Goal: Task Accomplishment & Management: Manage account settings

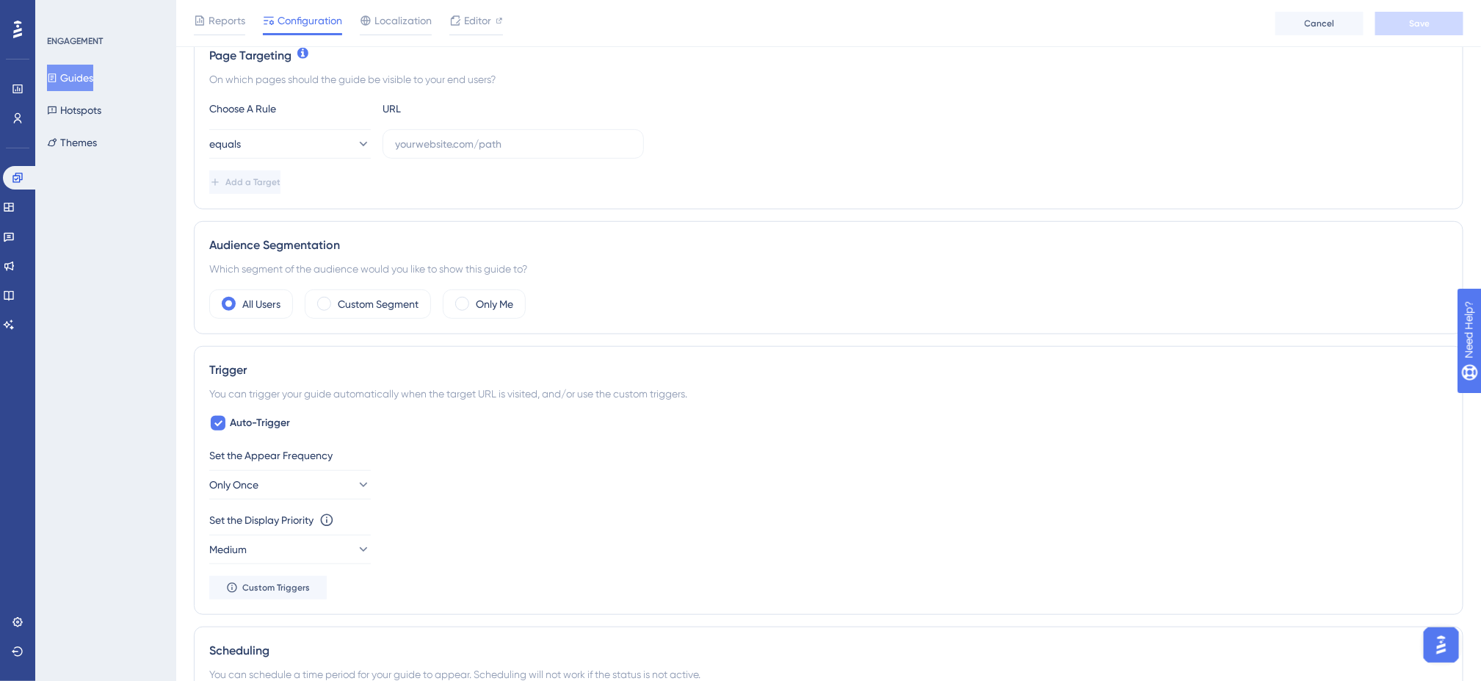
scroll to position [366, 0]
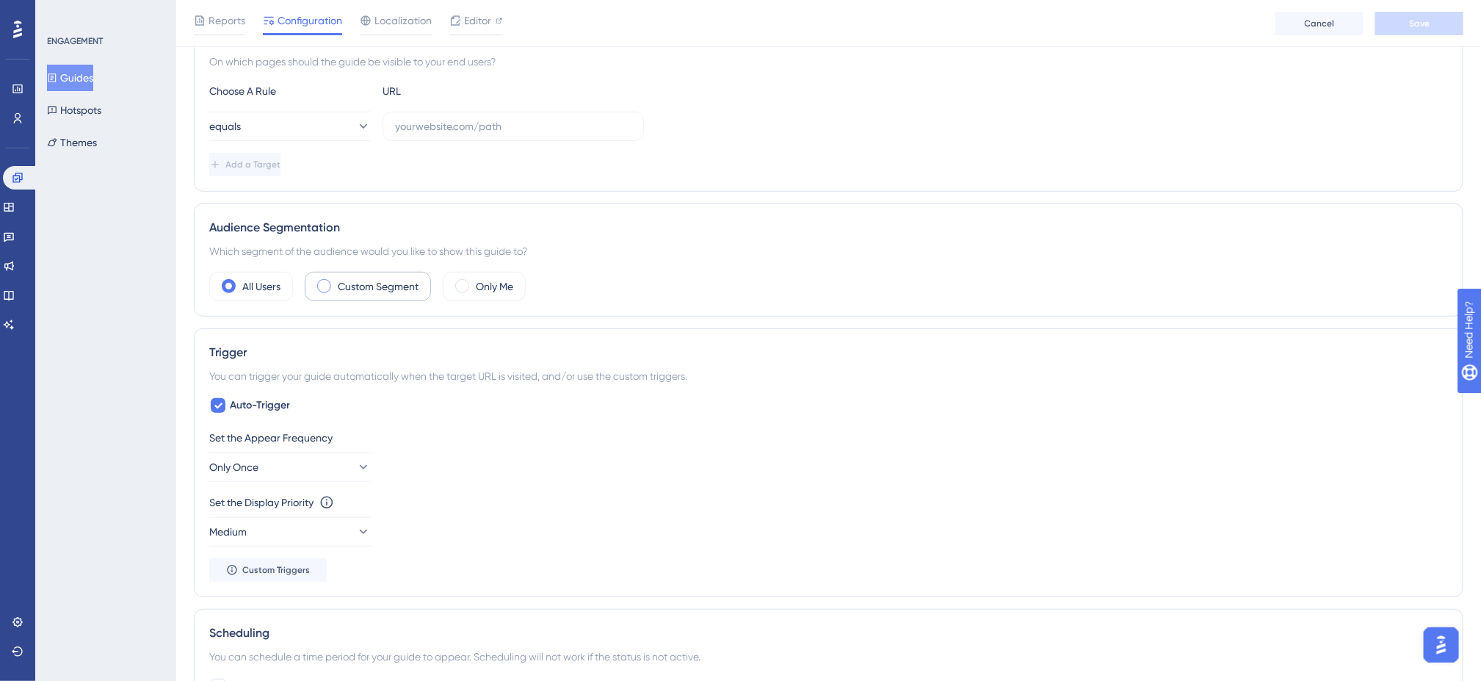
click at [340, 293] on label "Custom Segment" at bounding box center [378, 286] width 81 height 18
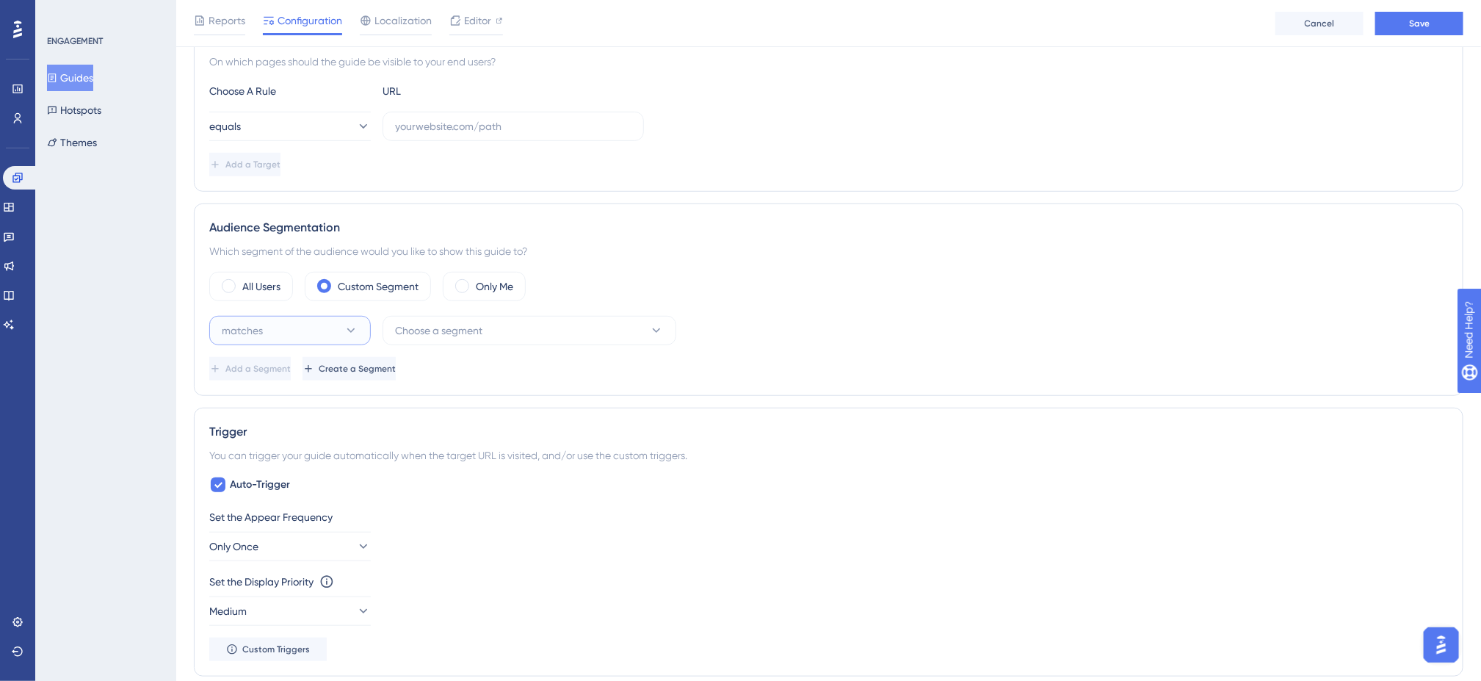
click at [342, 337] on button "matches" at bounding box center [290, 330] width 162 height 29
click at [516, 337] on button "Choose a segment" at bounding box center [529, 330] width 294 height 29
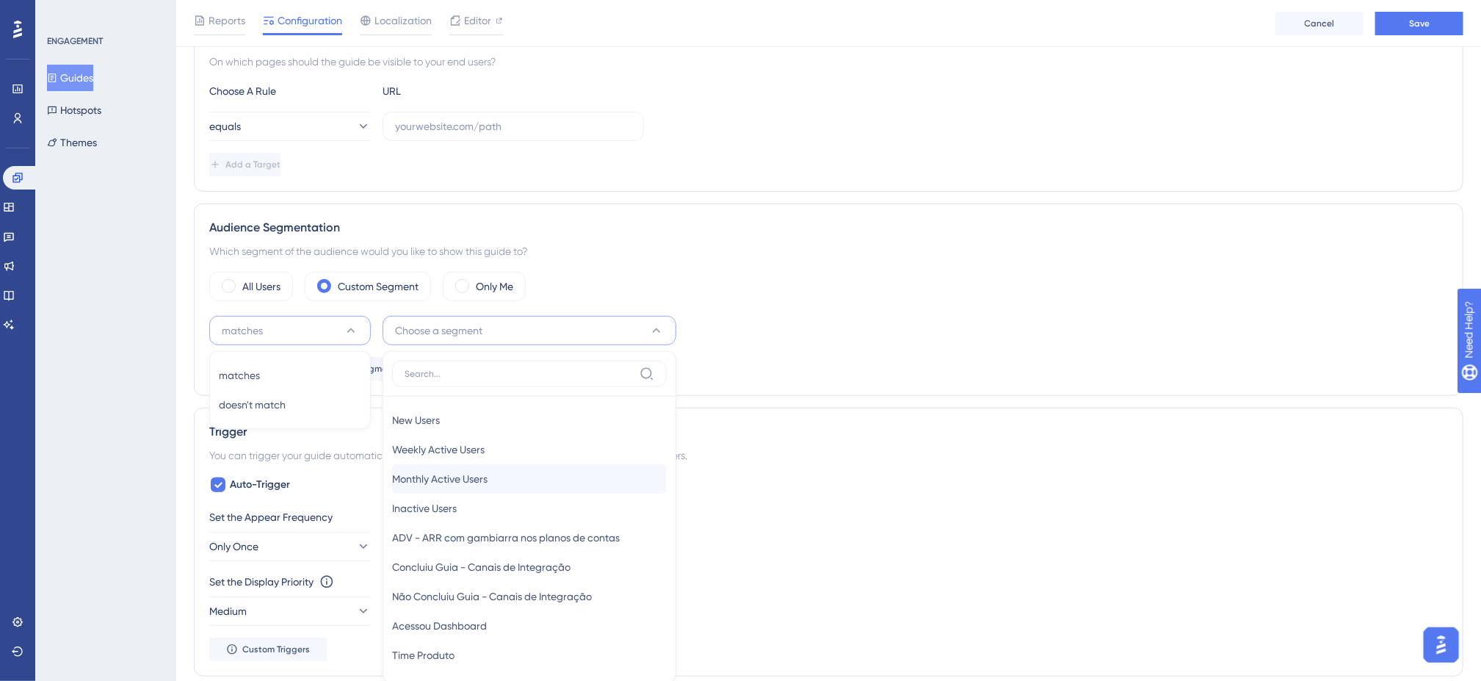
scroll to position [514, 0]
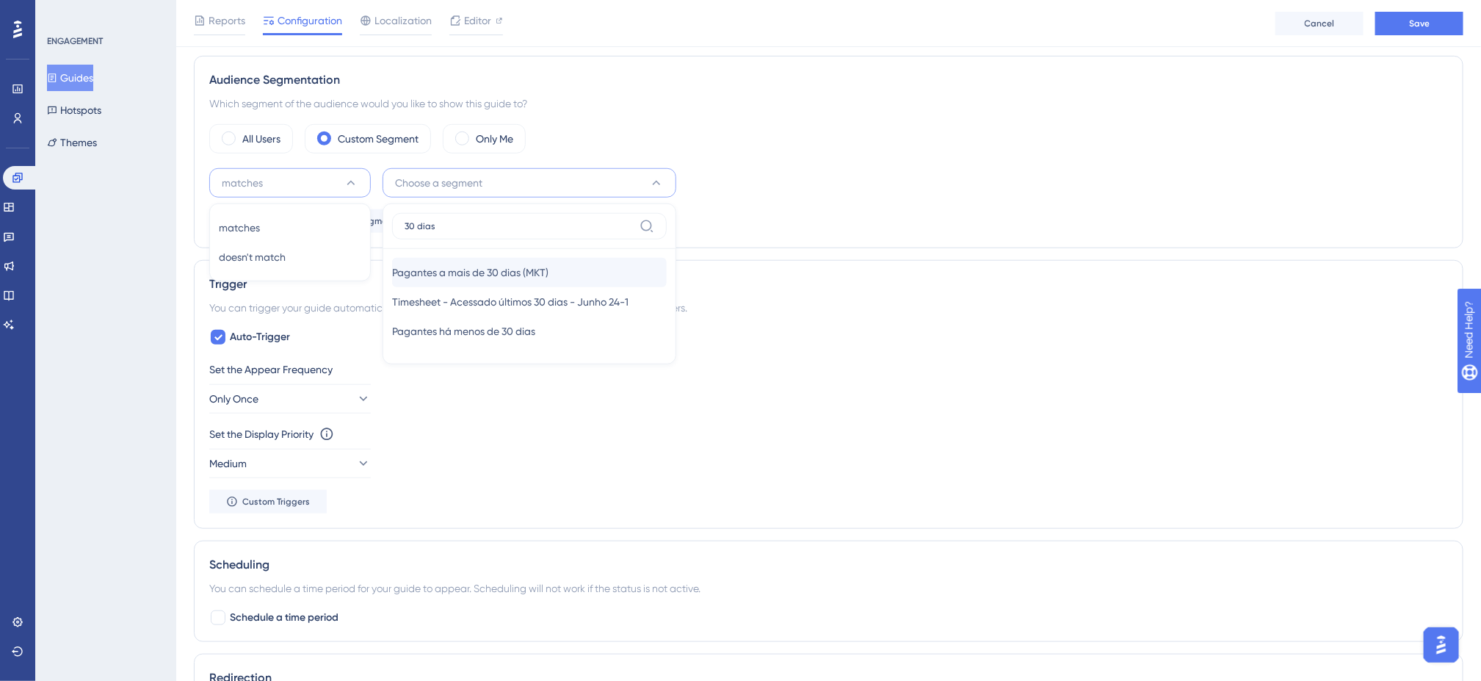
type input "30 dias"
click at [573, 280] on div "Pagantes a mais de 30 [PERSON_NAME] (MKT) Pagantes a mais de 30 [PERSON_NAME] (…" at bounding box center [529, 272] width 275 height 29
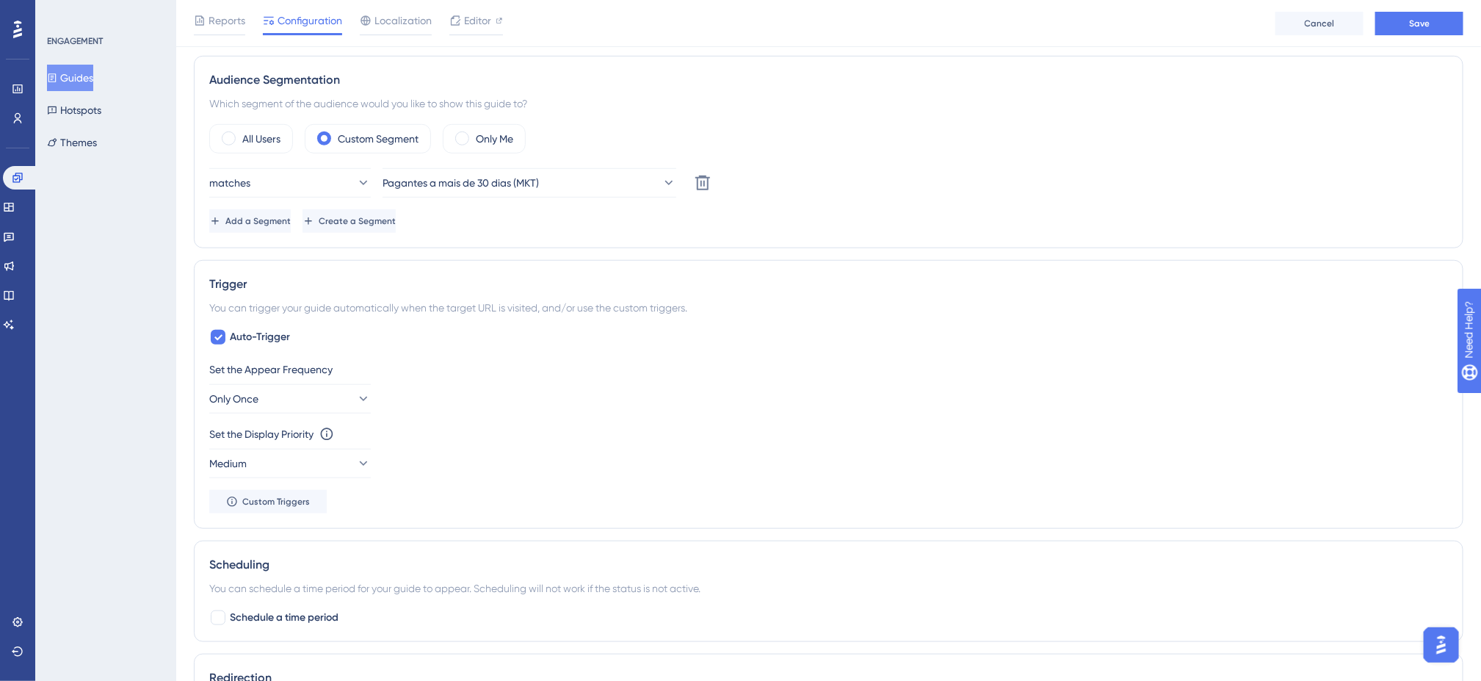
click at [824, 262] on div "Status: Inactive Guide Information Guide ID: 152425 Copy Guide Name Protolançam…" at bounding box center [828, 331] width 1269 height 1502
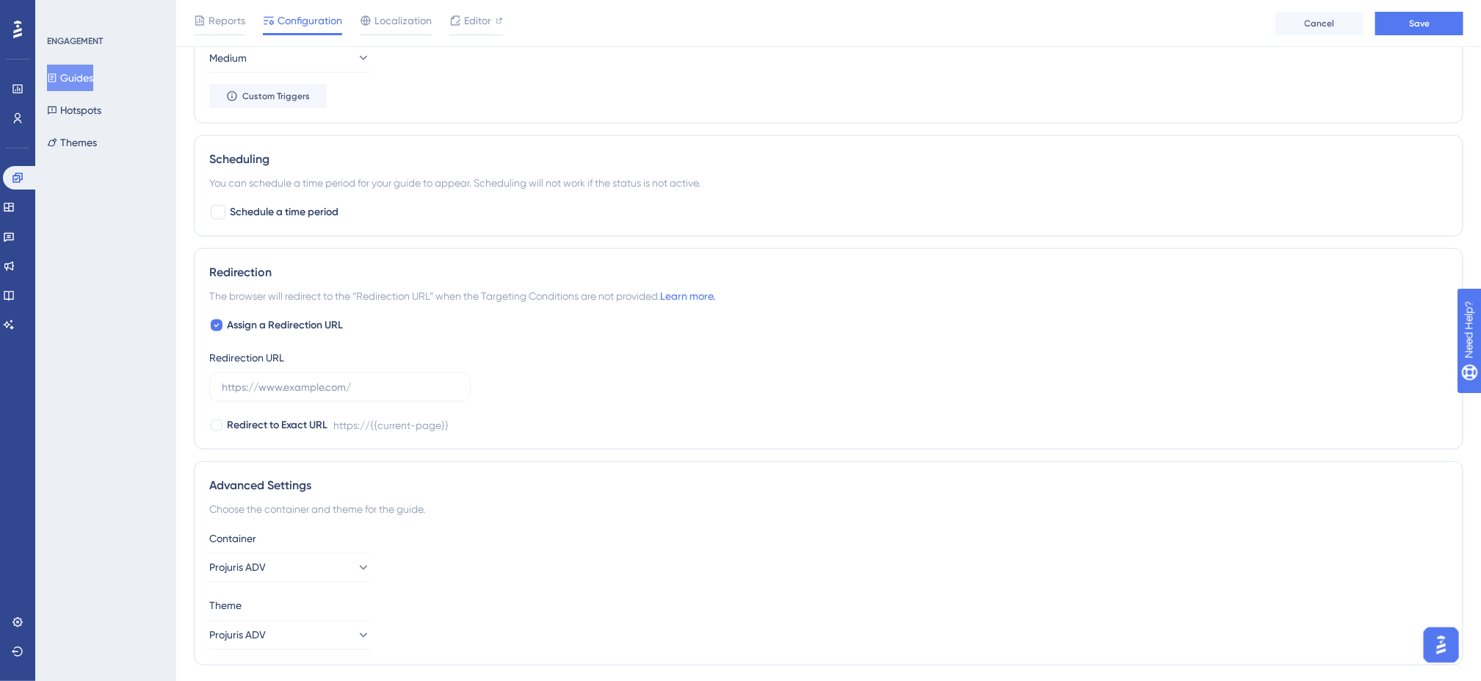
scroll to position [954, 0]
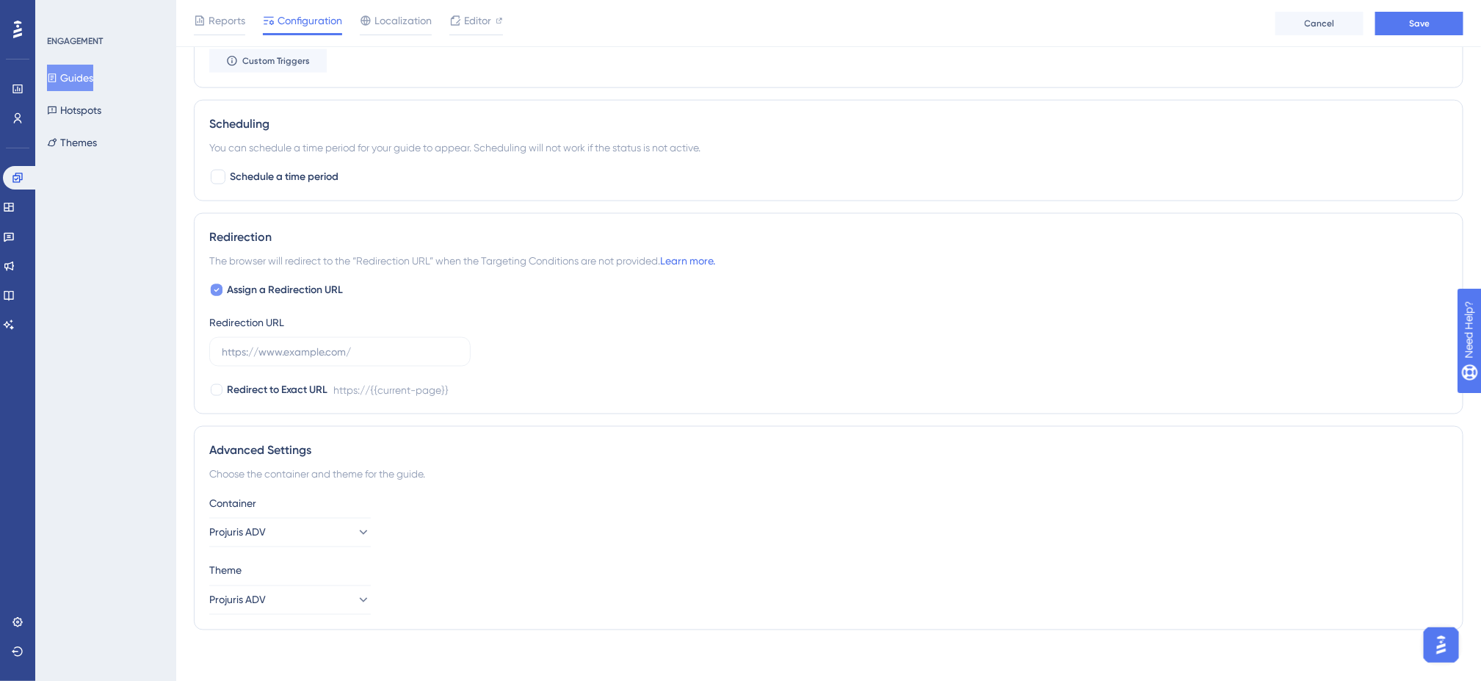
click at [218, 292] on icon at bounding box center [216, 291] width 5 height 4
checkbox input "false"
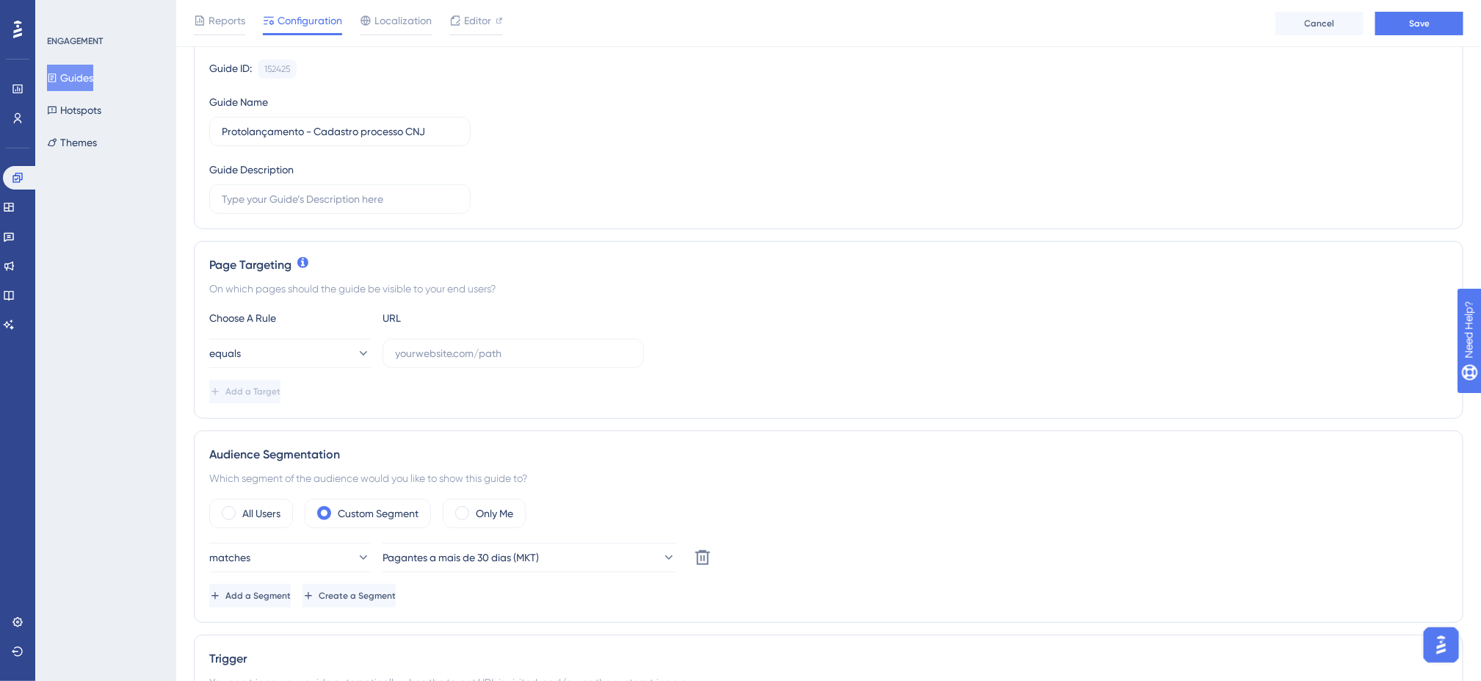
scroll to position [220, 0]
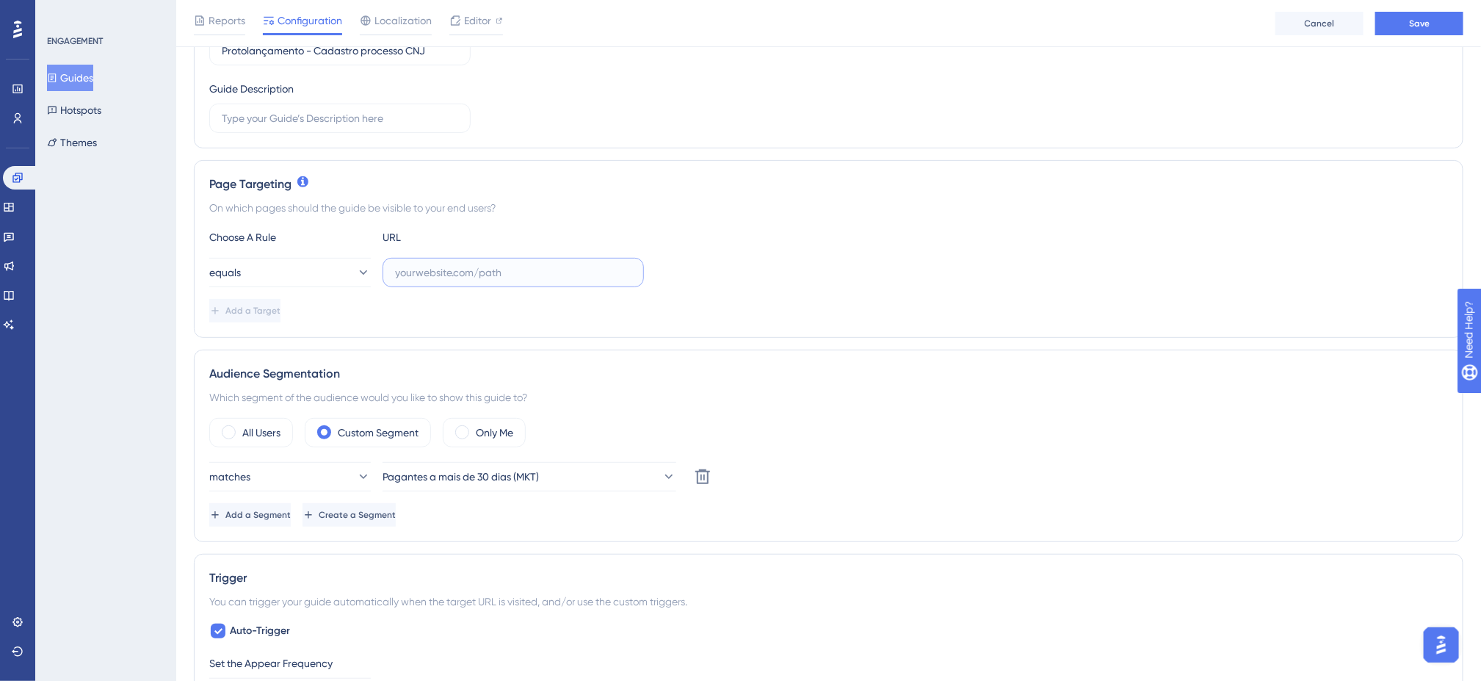
click at [487, 275] on input "text" at bounding box center [513, 272] width 236 height 16
paste input "3281208-60.2025.3.00.5490"
type input "3281208-60.2025.3.00.5490"
click at [571, 269] on input "text" at bounding box center [513, 272] width 236 height 16
paste input "[URL][DOMAIN_NAME]"
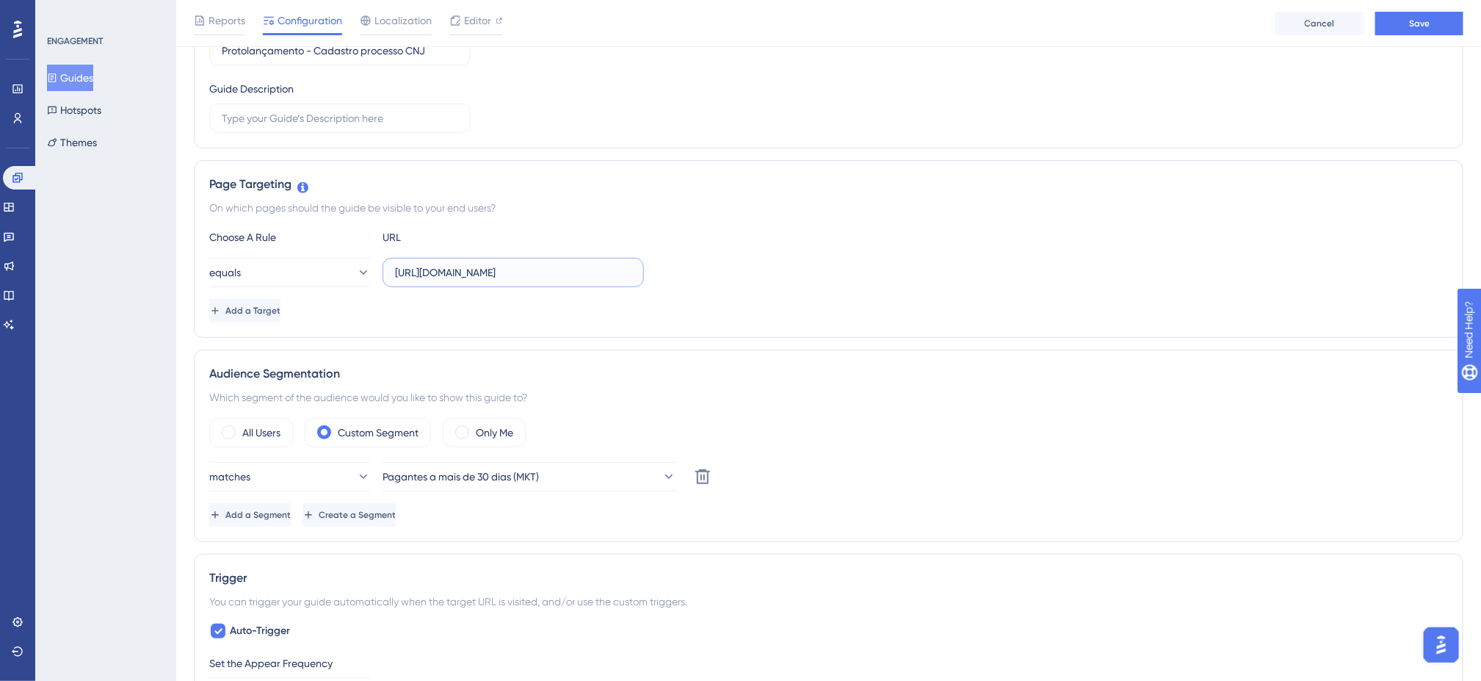
type input "[URL][DOMAIN_NAME]"
click at [818, 311] on div "Add a Target" at bounding box center [828, 310] width 1238 height 23
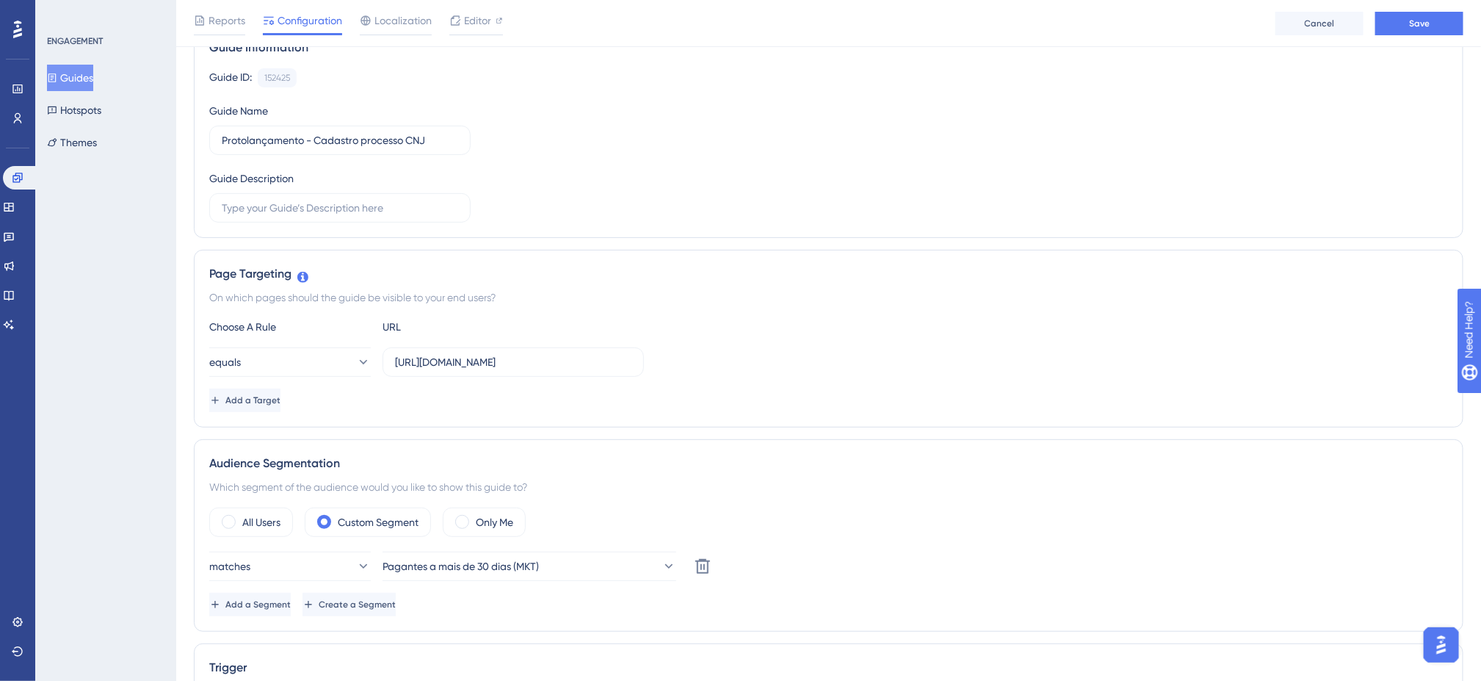
scroll to position [0, 0]
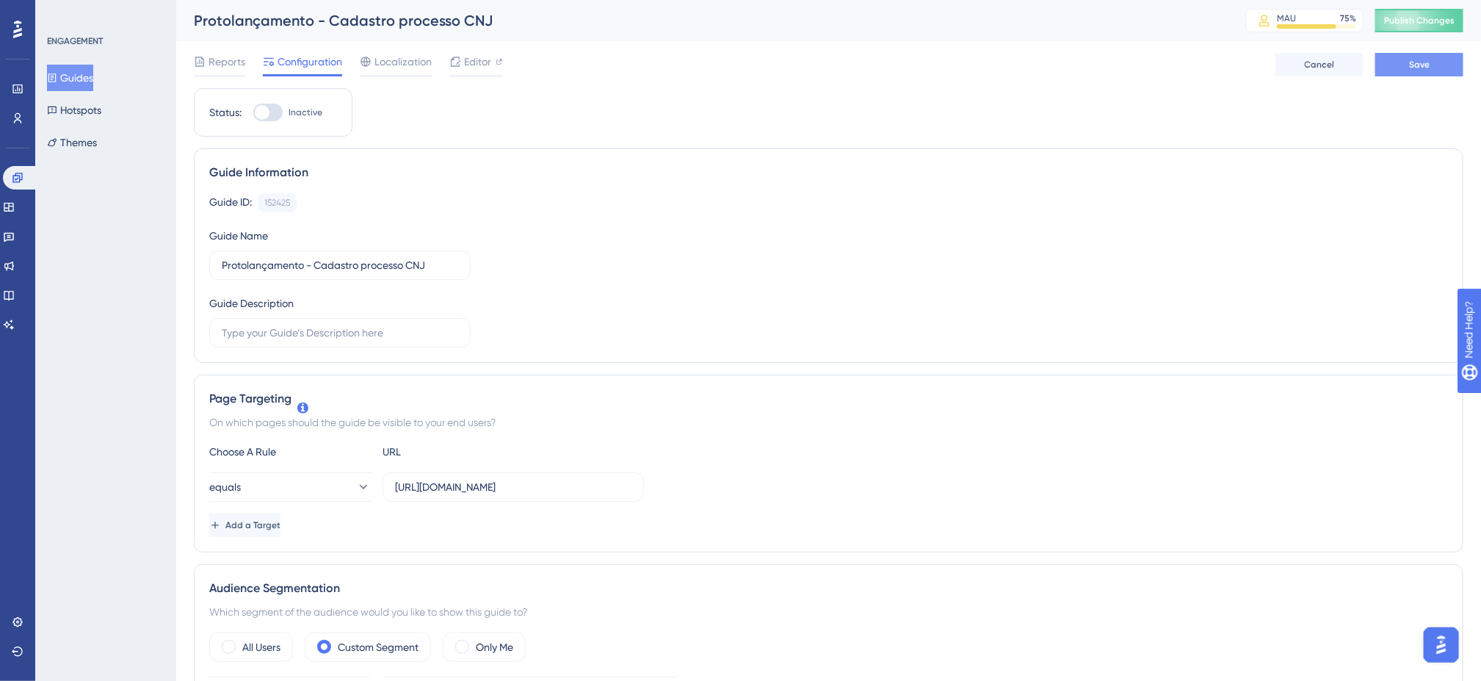
click at [1407, 75] on button "Save" at bounding box center [1419, 64] width 88 height 23
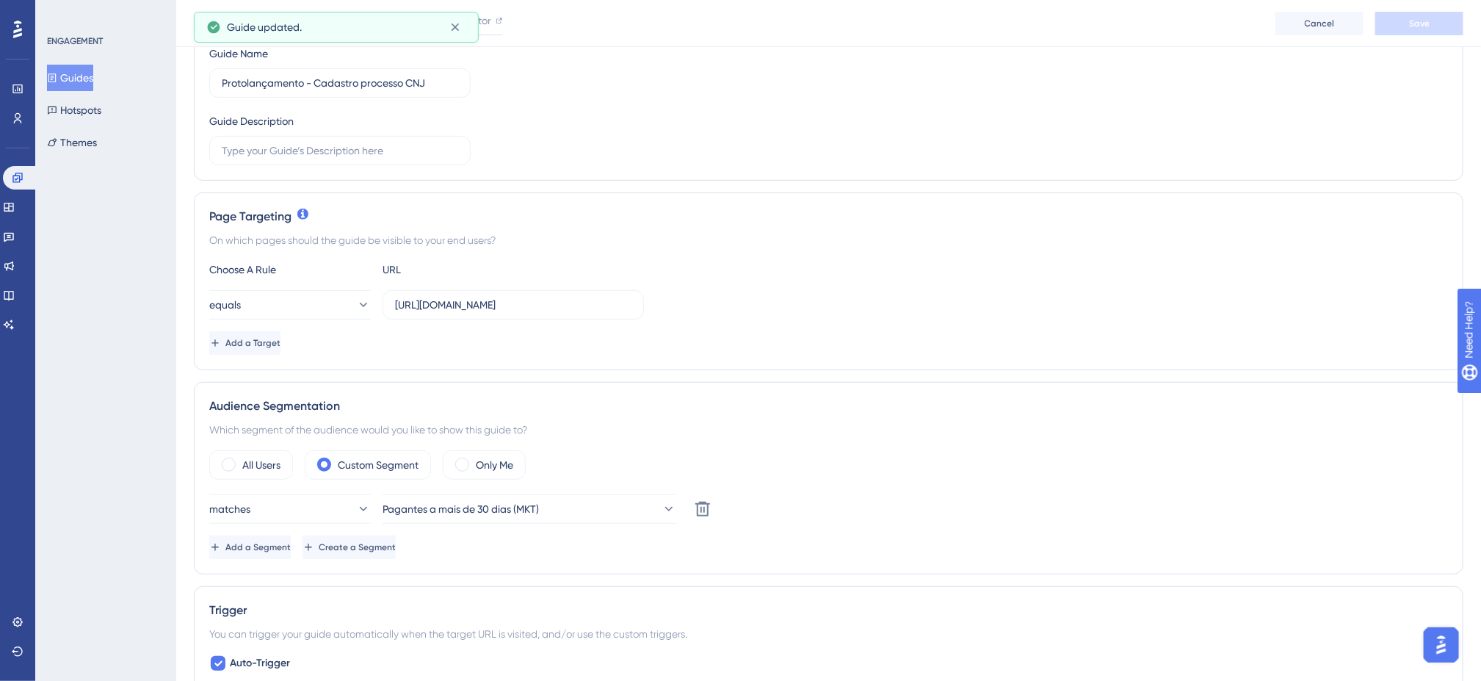
scroll to position [220, 0]
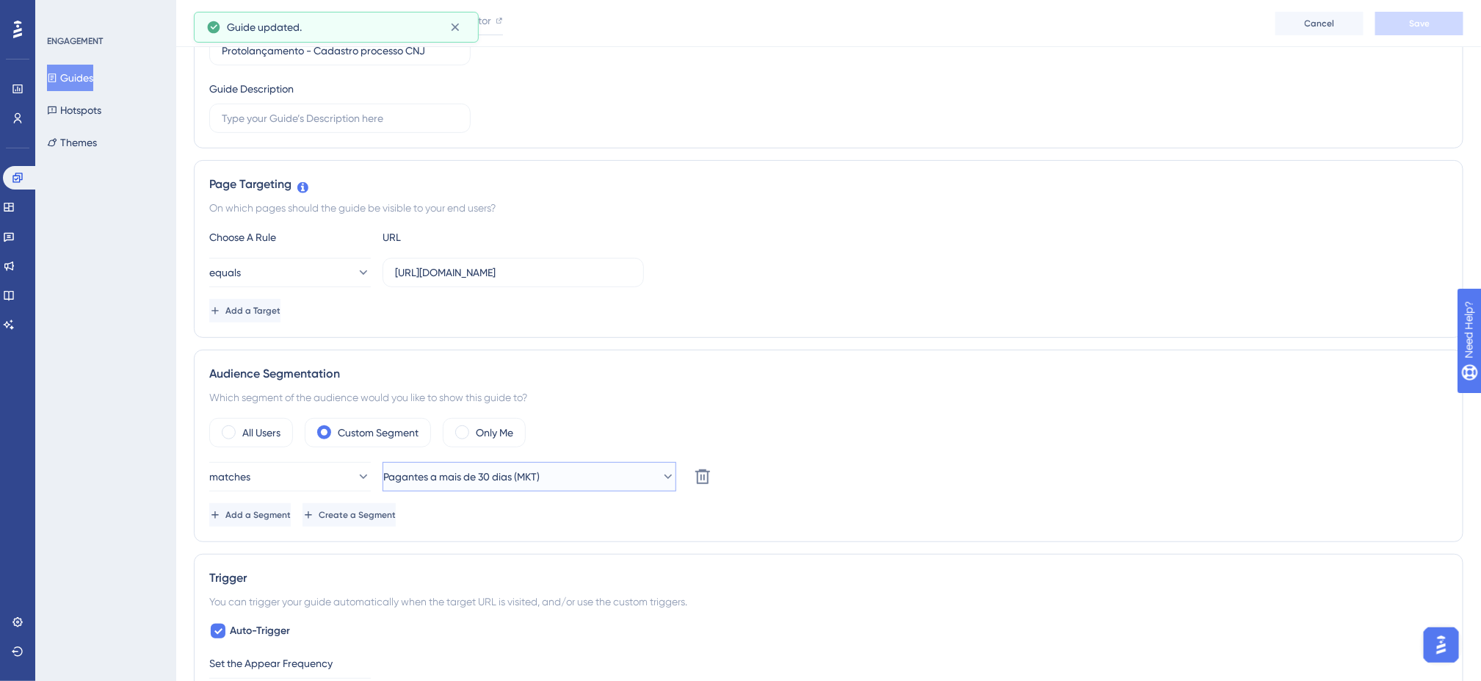
click at [589, 476] on button "Pagantes a mais de 30 dias (MKT)" at bounding box center [529, 476] width 294 height 29
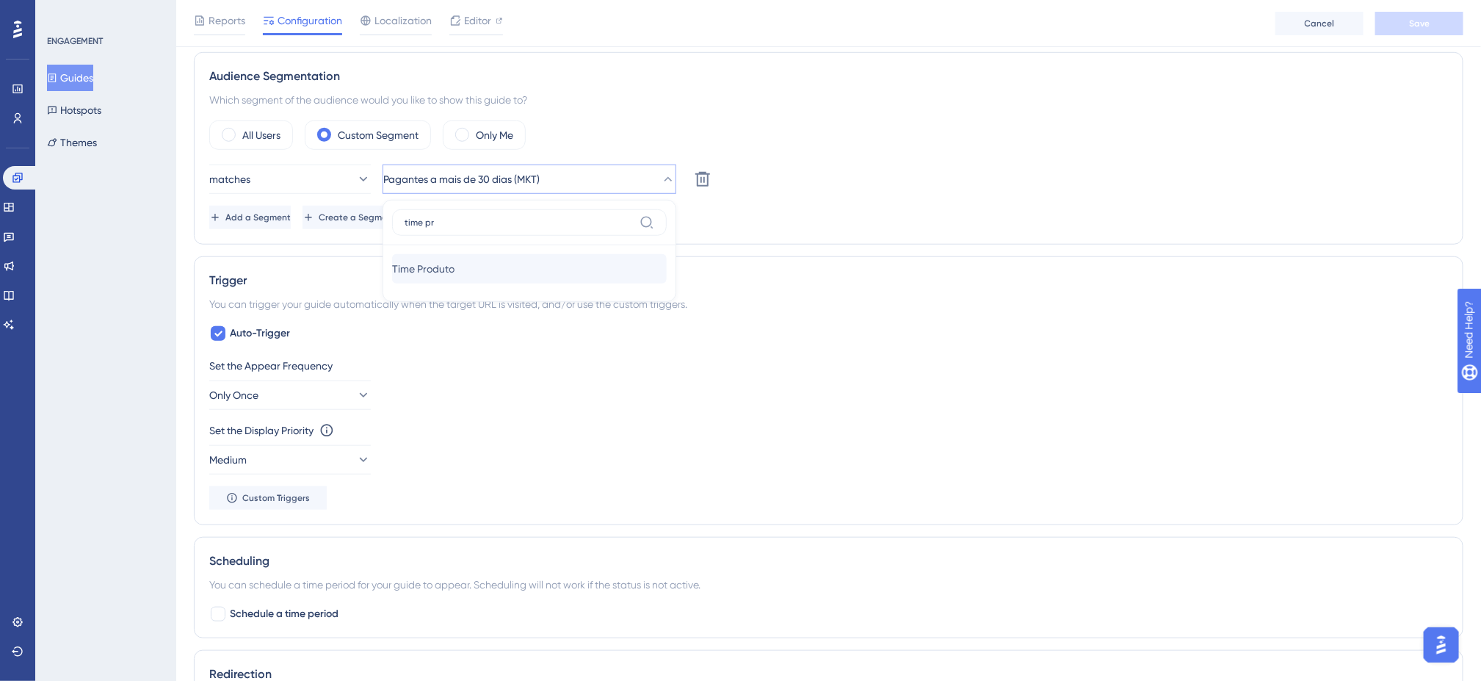
type input "time pr"
click at [542, 272] on div "Time Produto Time Produto" at bounding box center [529, 268] width 275 height 29
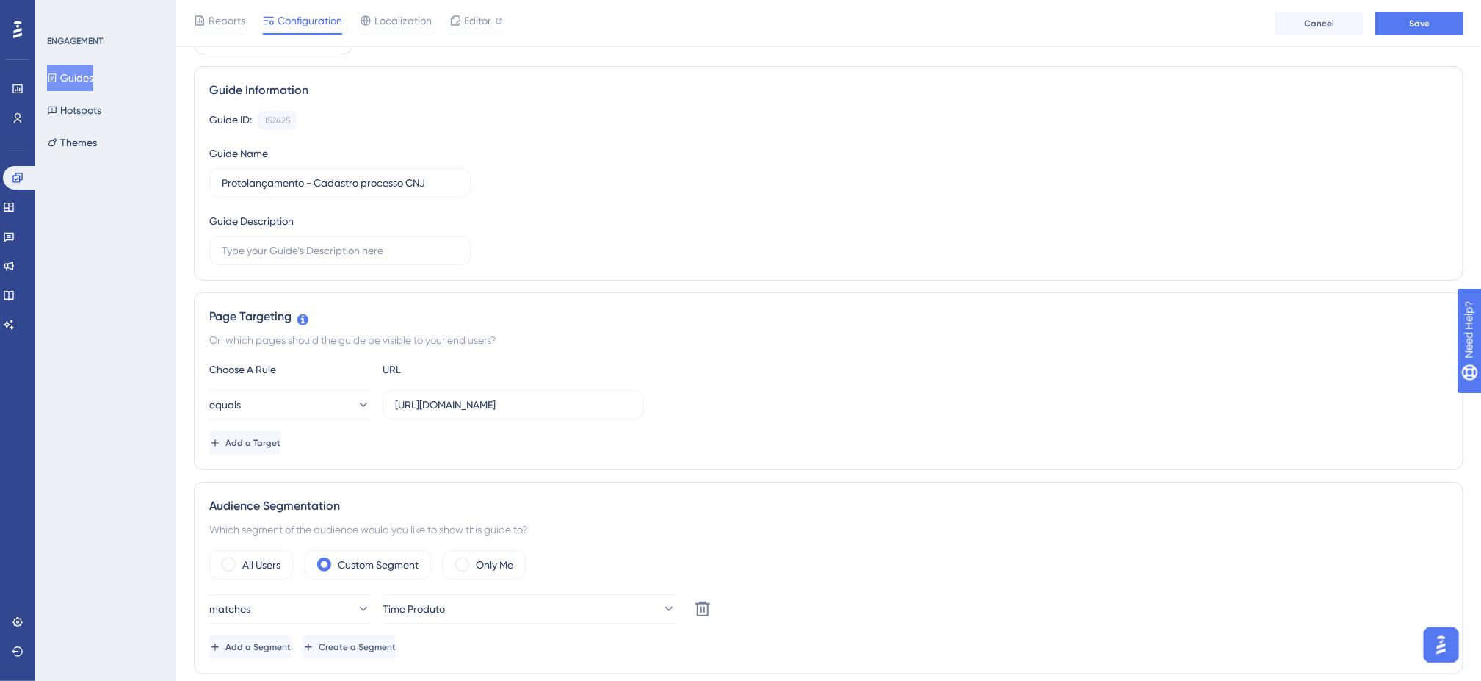
scroll to position [0, 0]
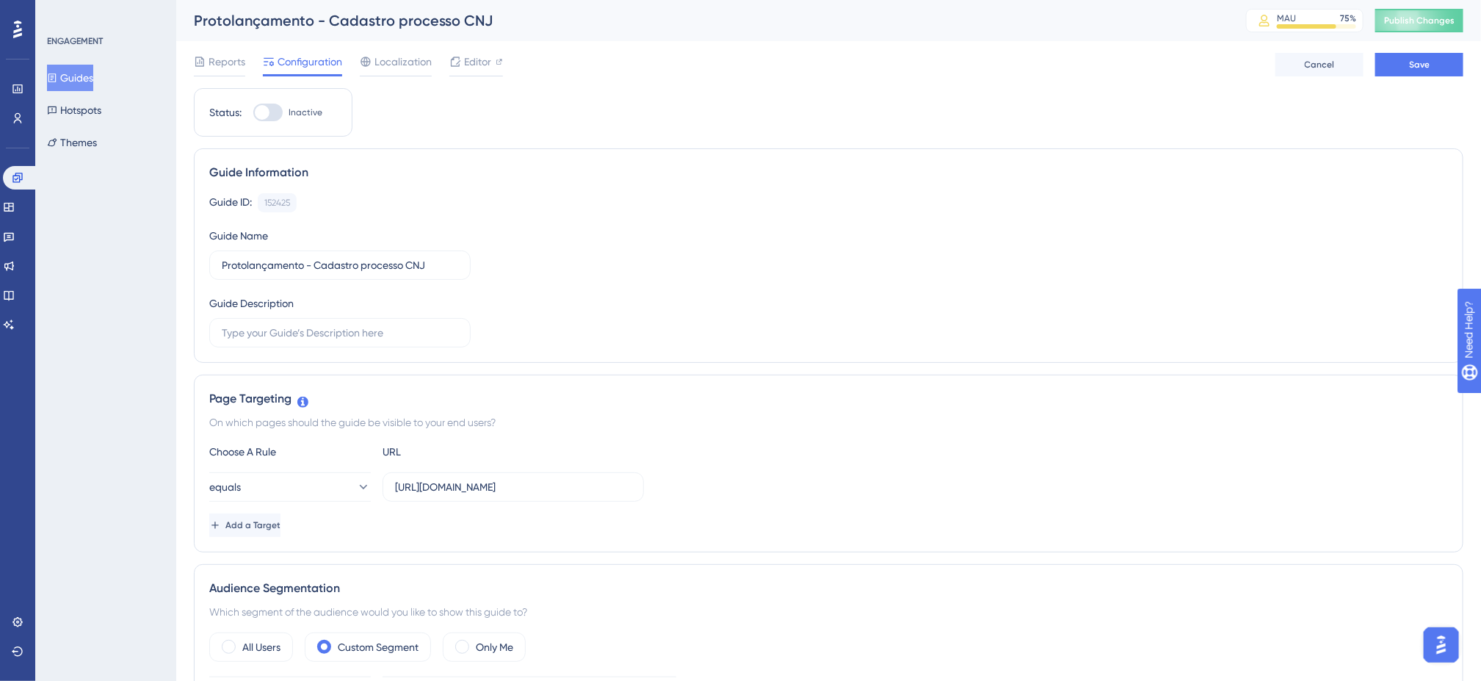
click at [261, 115] on div at bounding box center [262, 112] width 15 height 15
click at [253, 113] on input "Inactive" at bounding box center [253, 112] width 1 height 1
checkbox input "true"
click at [1436, 54] on button "Save" at bounding box center [1419, 64] width 88 height 23
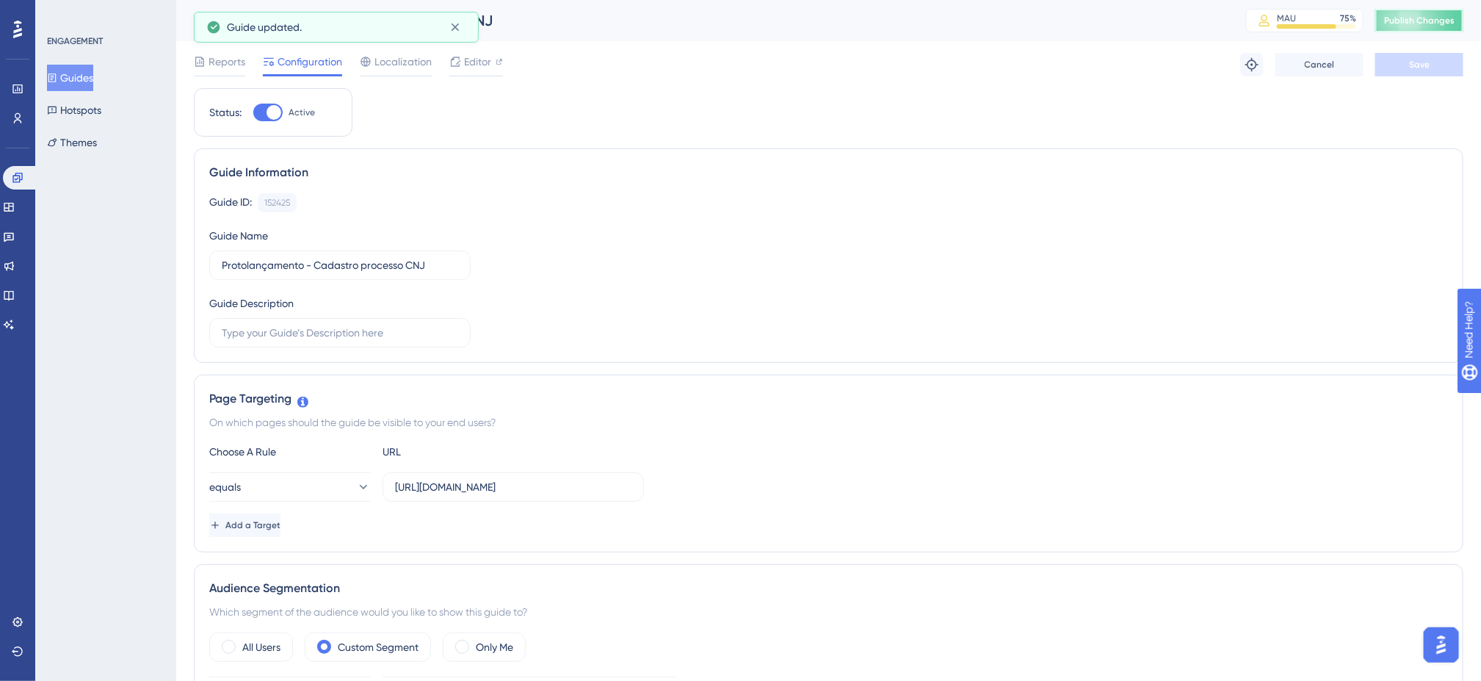
click at [1438, 22] on span "Publish Changes" at bounding box center [1419, 21] width 70 height 12
click at [1238, 62] on div "Reports Configuration Localization Editor Troubleshoot Cancel Save" at bounding box center [828, 64] width 1269 height 47
click at [1244, 65] on icon at bounding box center [1251, 64] width 15 height 15
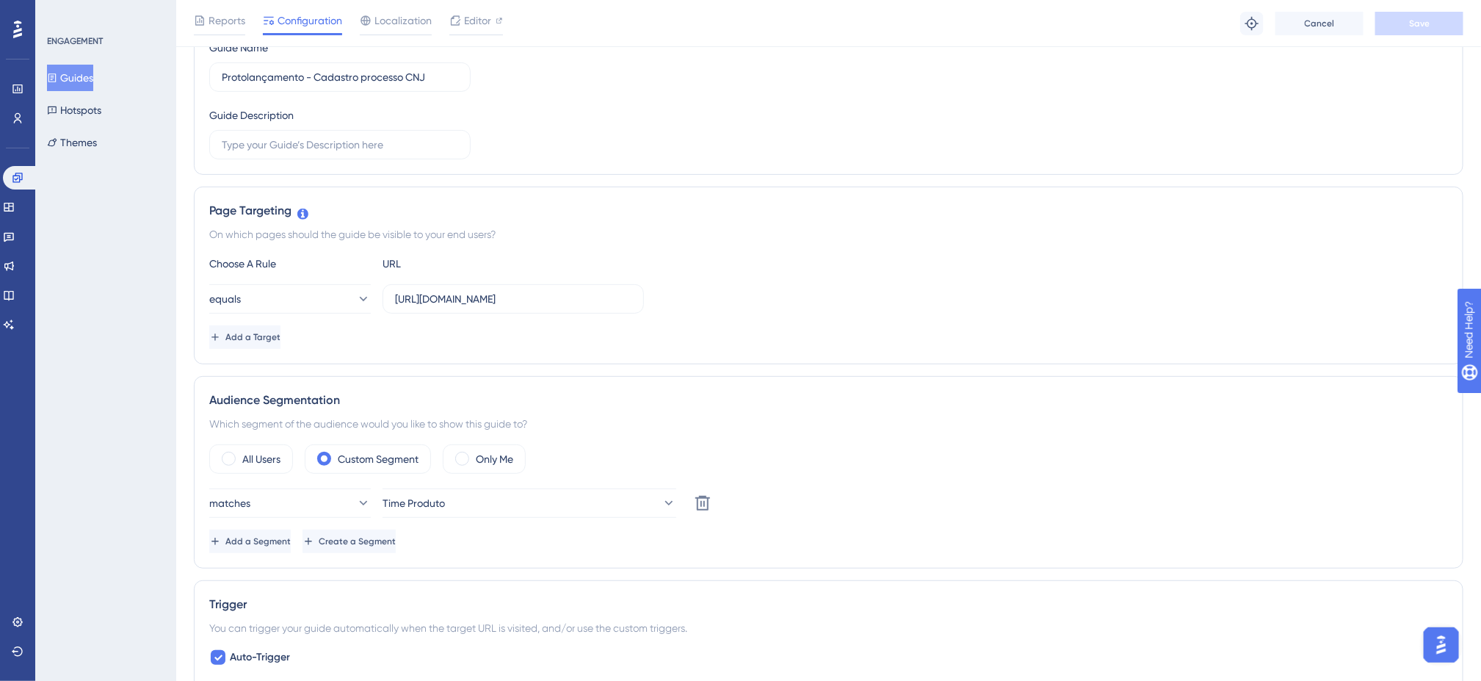
scroll to position [220, 0]
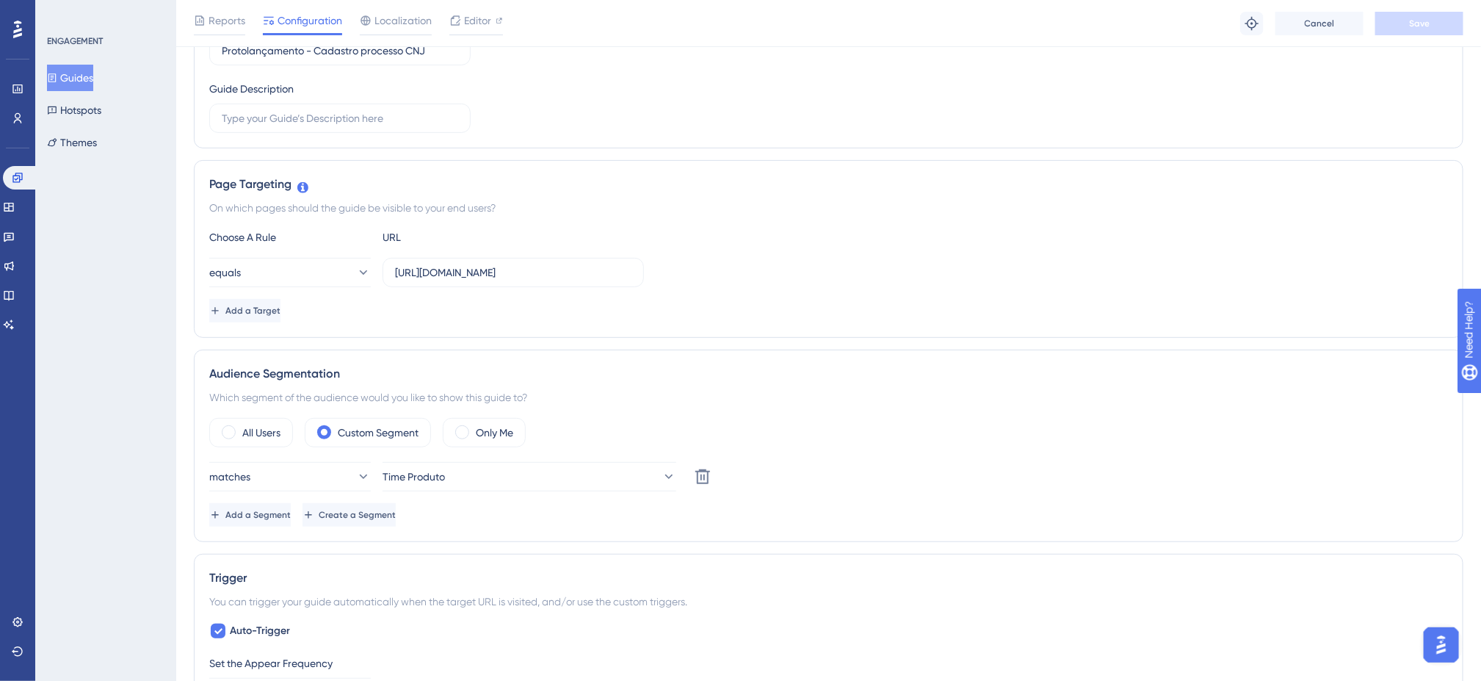
click at [767, 331] on div "Page Targeting On which pages should the guide be visible to your end users? Ch…" at bounding box center [828, 249] width 1269 height 178
click at [18, 115] on icon at bounding box center [18, 118] width 12 height 12
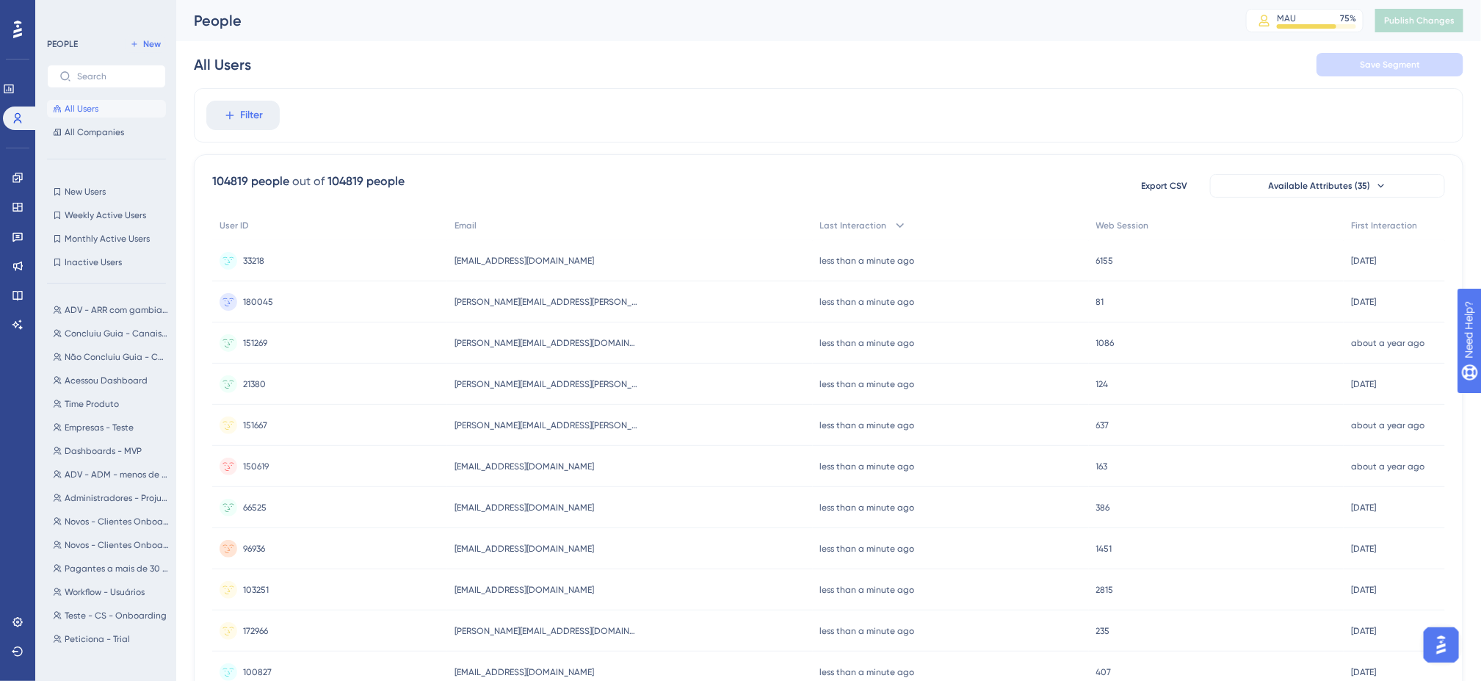
click at [555, 117] on div "Filter" at bounding box center [828, 115] width 1269 height 54
click at [507, 115] on div "Filter" at bounding box center [828, 115] width 1269 height 54
click at [99, 78] on input "text" at bounding box center [115, 76] width 76 height 10
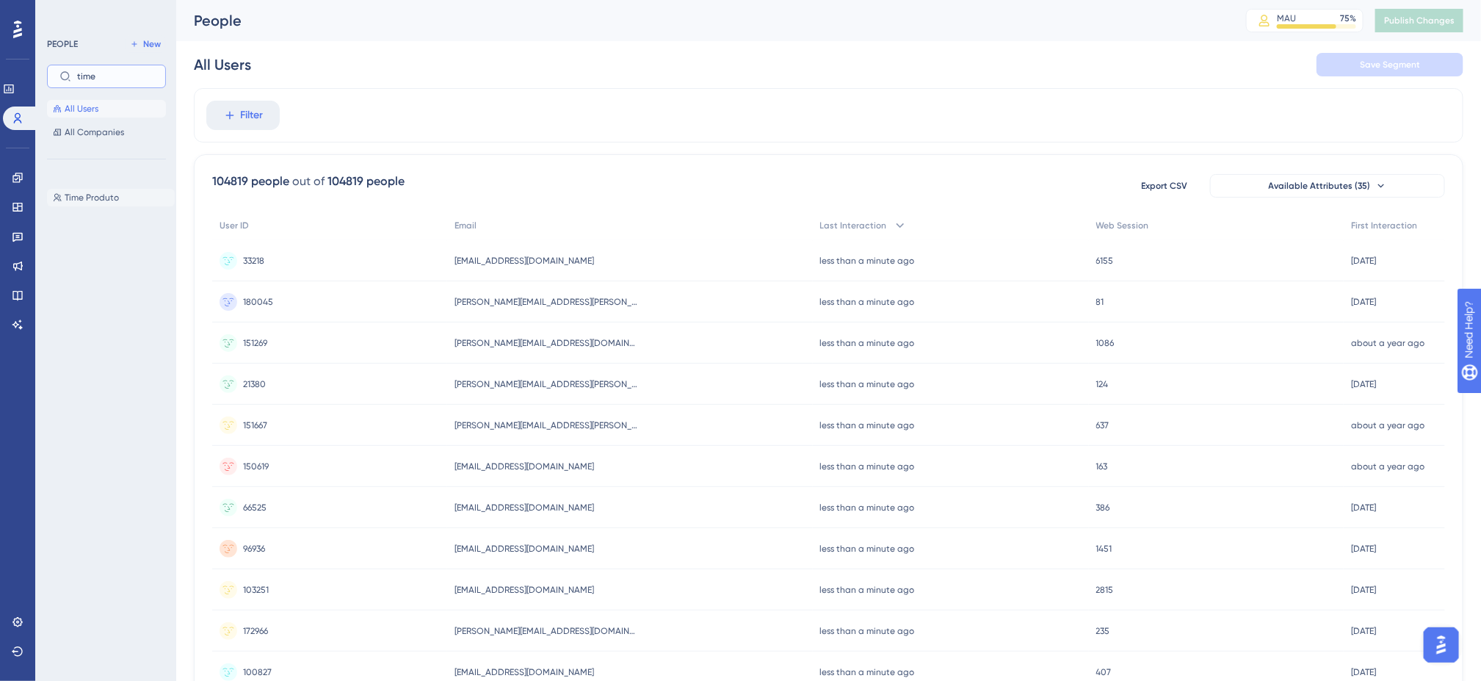
type input "time"
click at [115, 197] on span "Time Produto" at bounding box center [92, 198] width 54 height 12
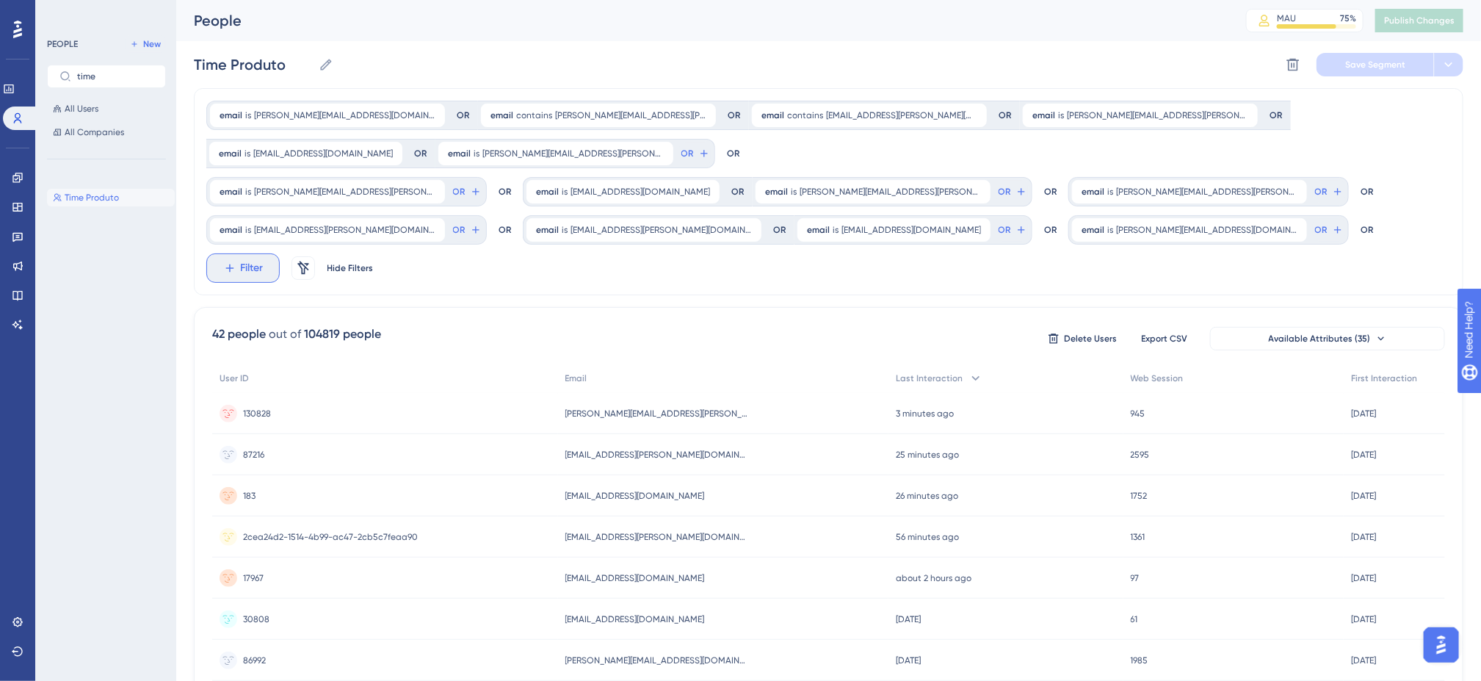
click at [264, 259] on span "Filter" at bounding box center [252, 268] width 23 height 18
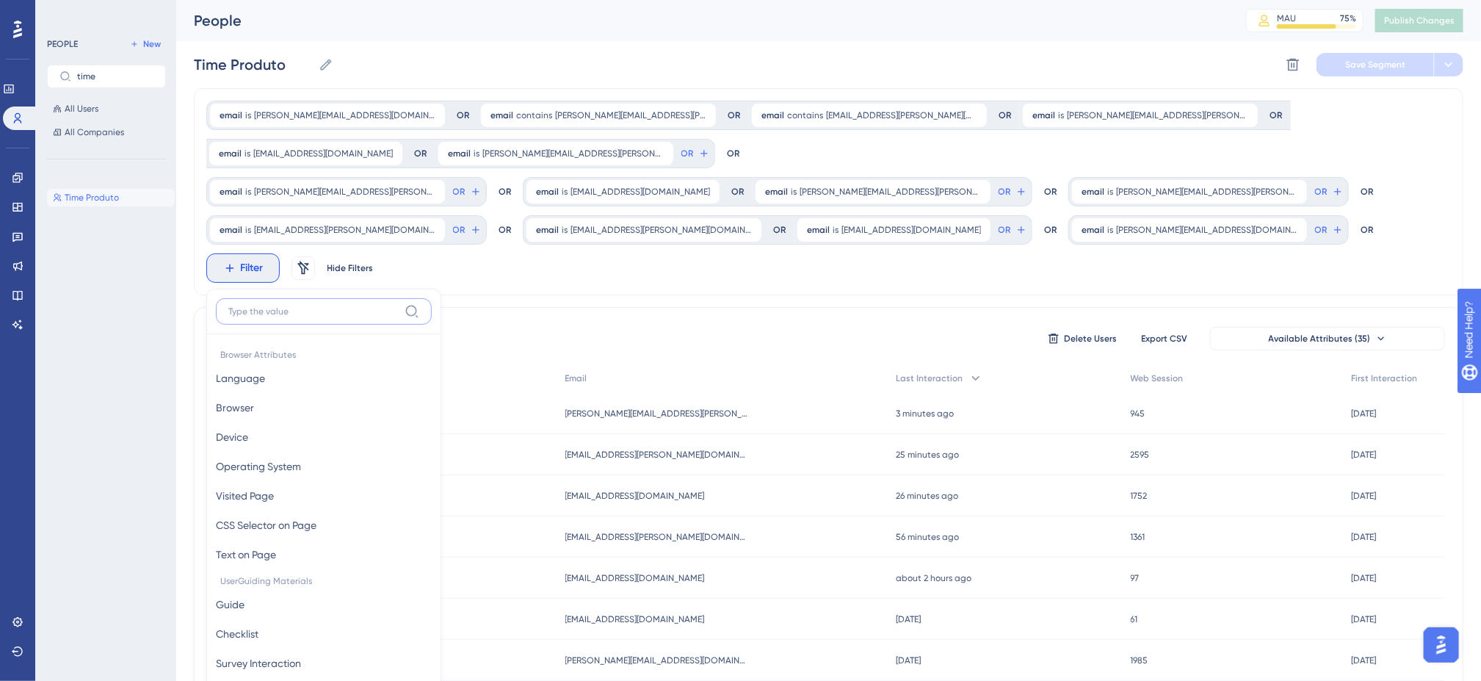
scroll to position [128, 0]
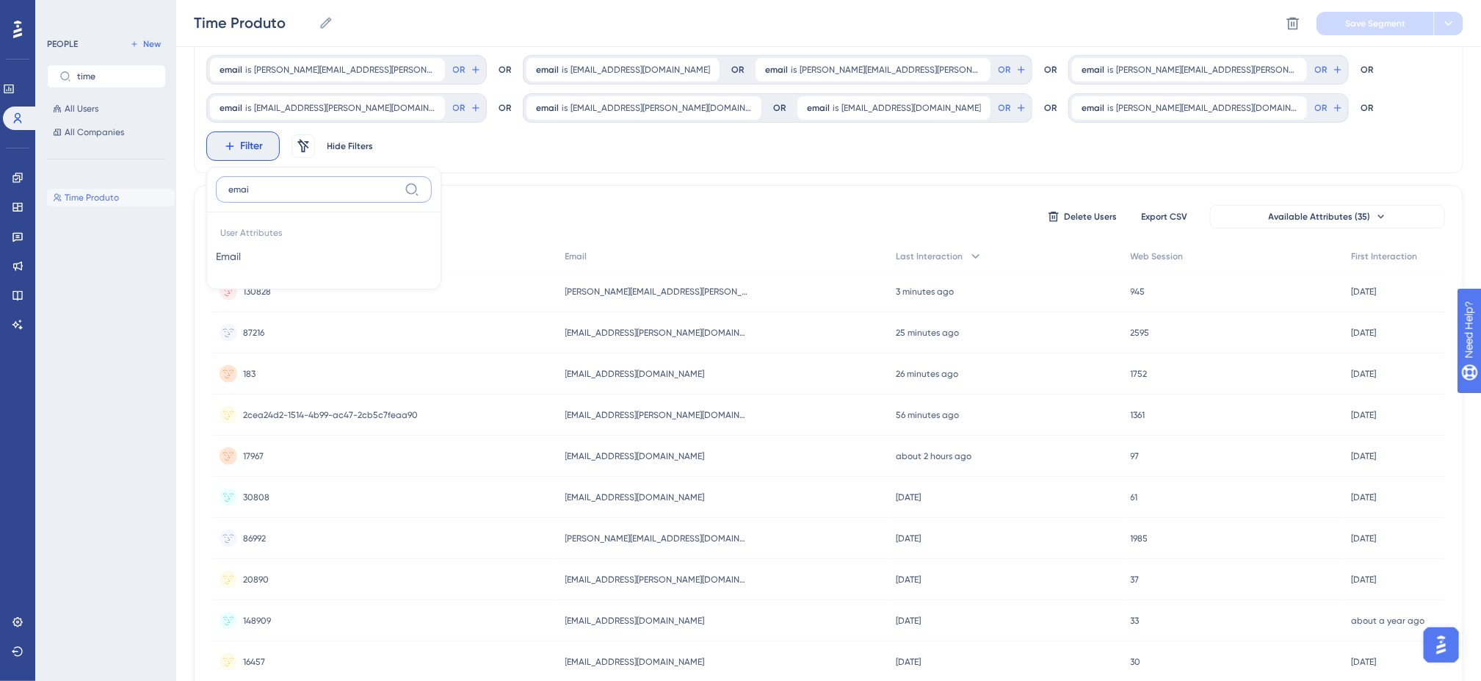
type input "email"
click at [432, 242] on button "Email Email" at bounding box center [324, 256] width 216 height 29
click at [371, 211] on input "text" at bounding box center [303, 216] width 137 height 10
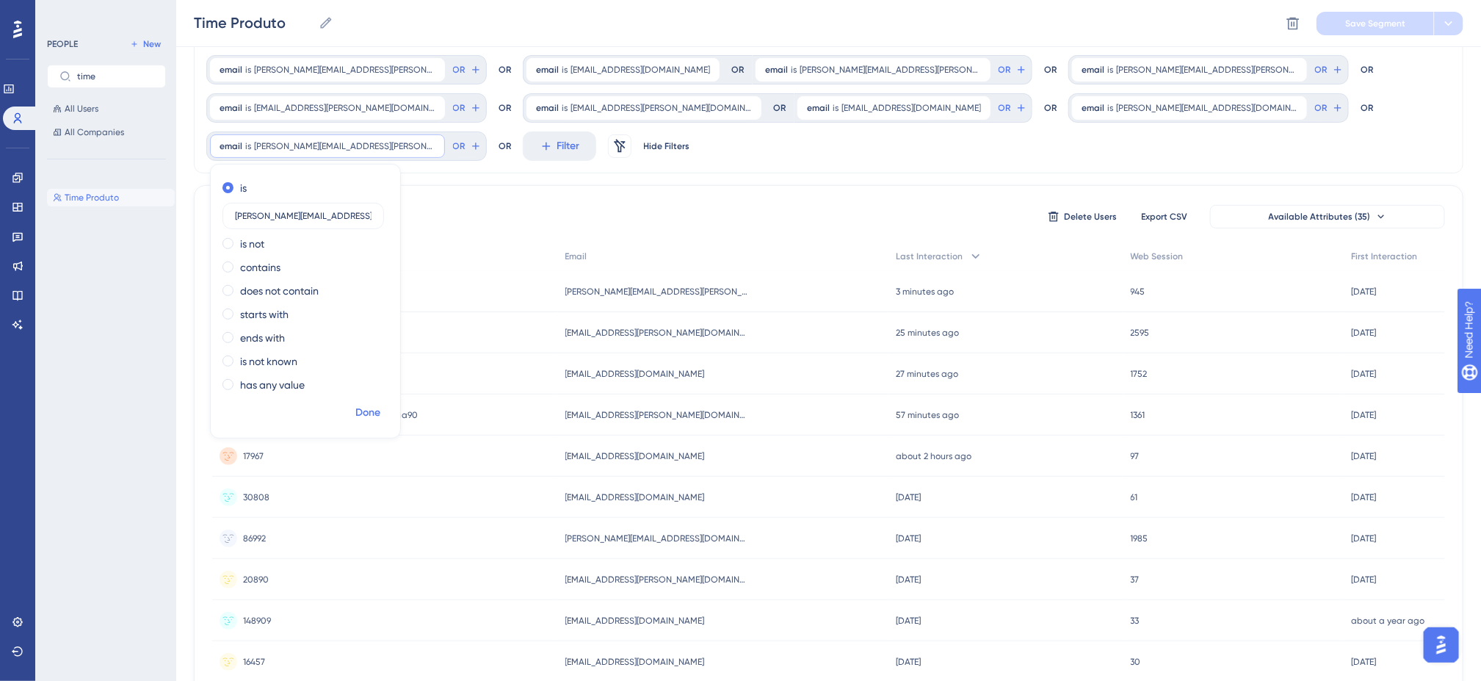
type input "[PERSON_NAME][EMAIL_ADDRESS][PERSON_NAME][DOMAIN_NAME]"
click at [380, 404] on span "Done" at bounding box center [367, 413] width 25 height 18
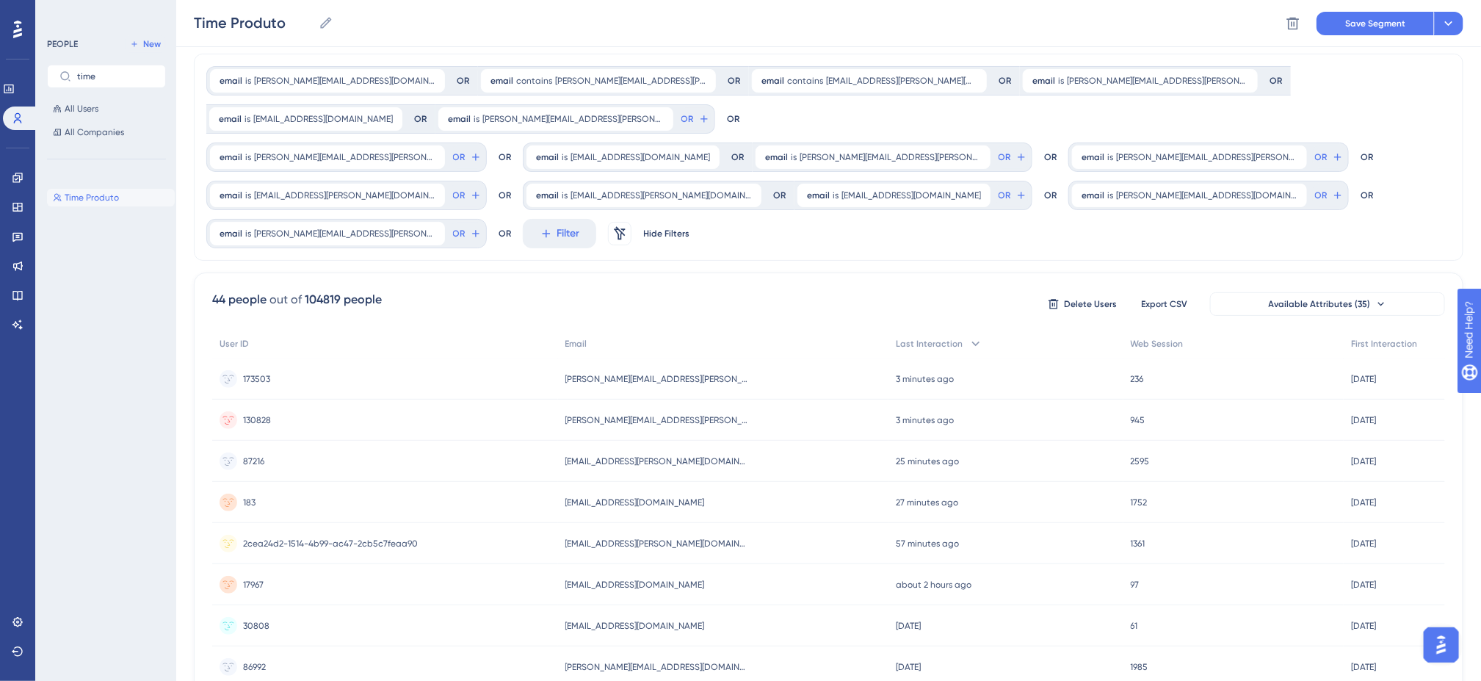
scroll to position [0, 0]
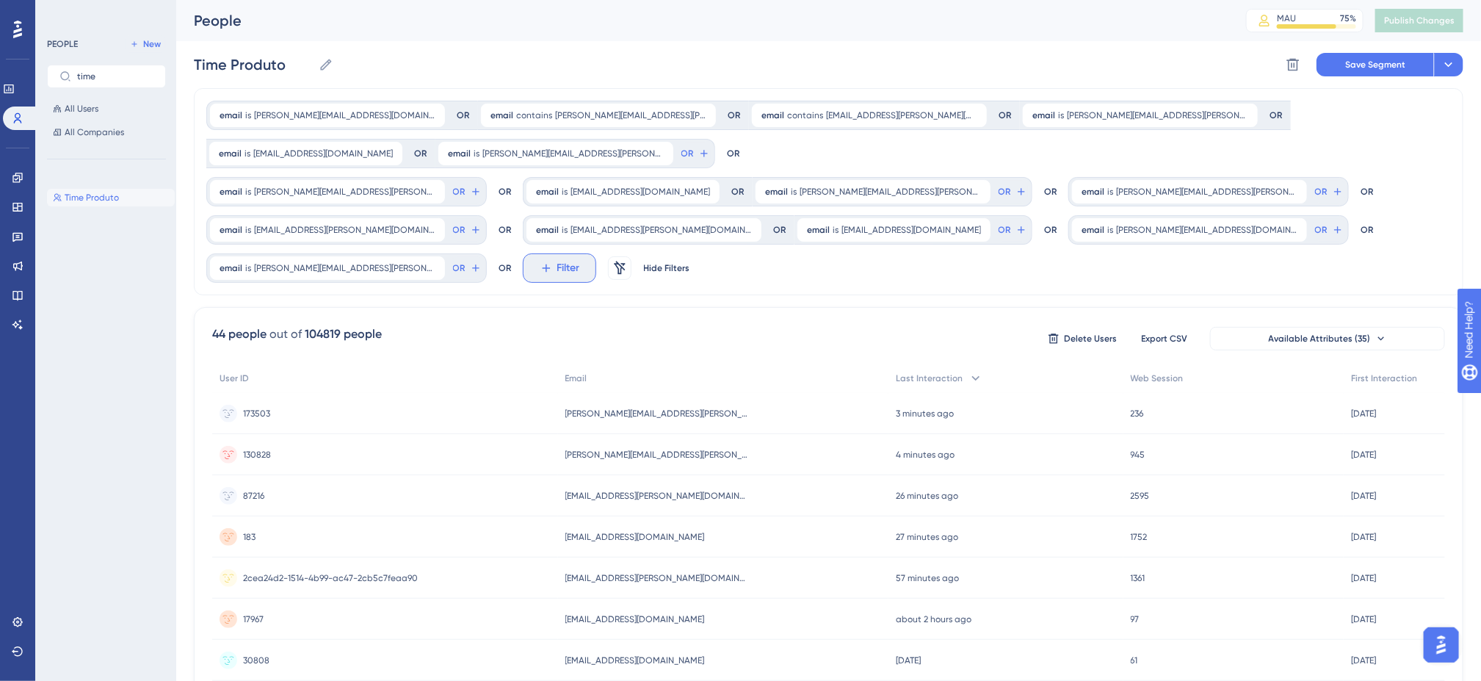
click at [580, 259] on span "Filter" at bounding box center [568, 268] width 23 height 18
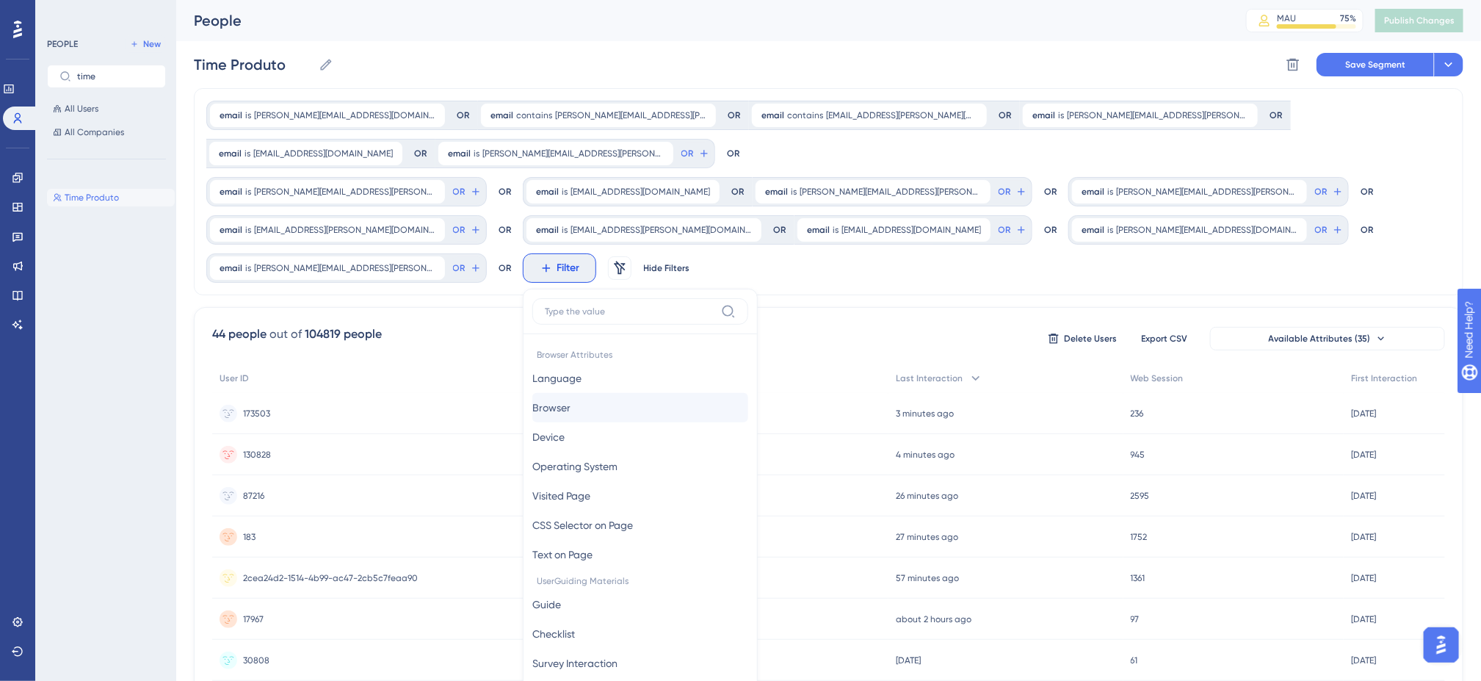
scroll to position [128, 0]
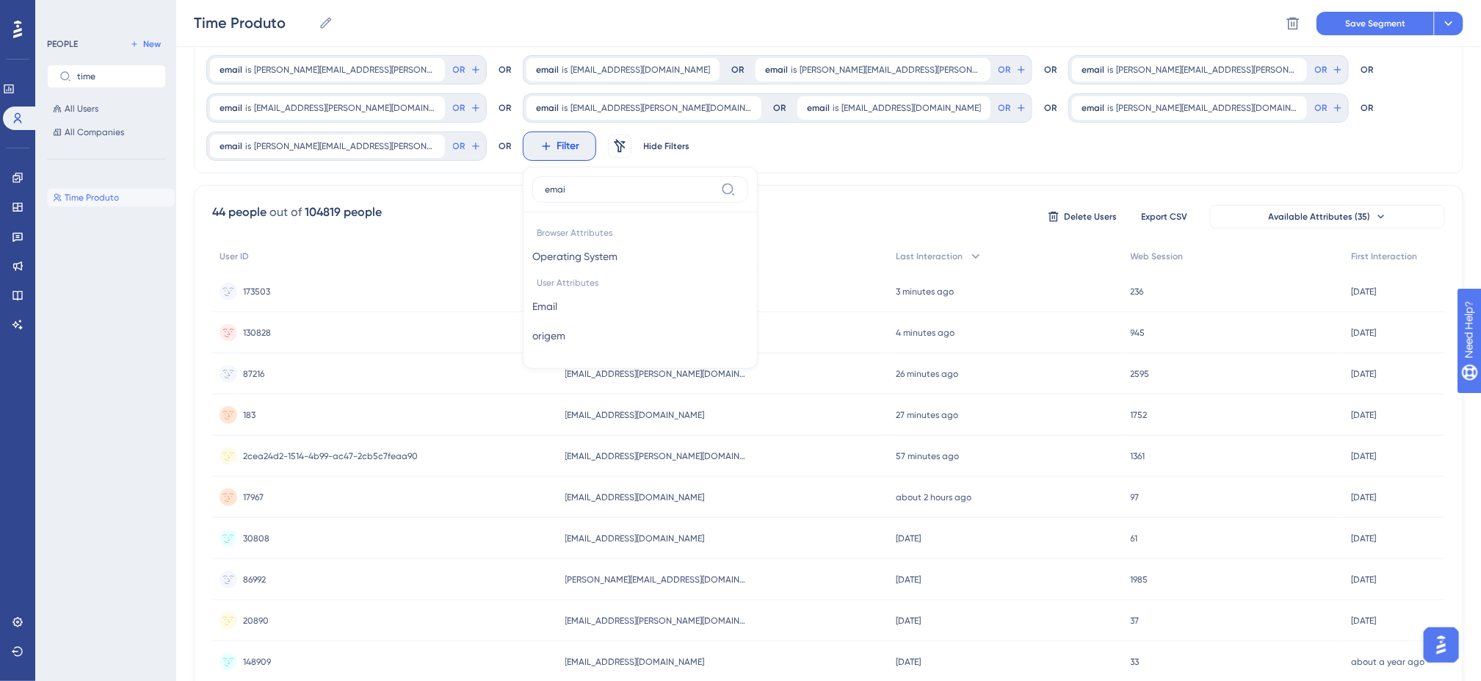
type input "email"
click at [748, 242] on button "Email Email" at bounding box center [640, 256] width 216 height 29
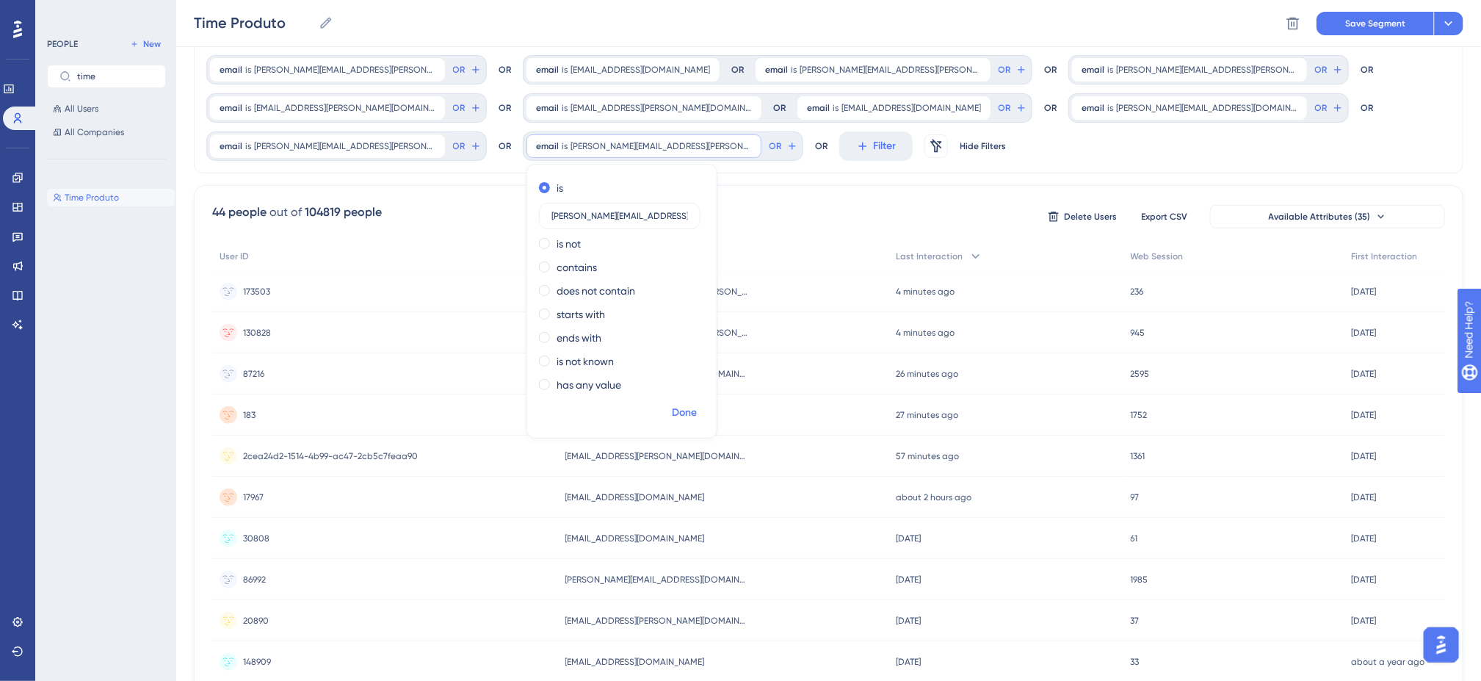
type input "[PERSON_NAME][EMAIL_ADDRESS][PERSON_NAME][DOMAIN_NAME]"
click at [672, 418] on span "Done" at bounding box center [684, 413] width 25 height 18
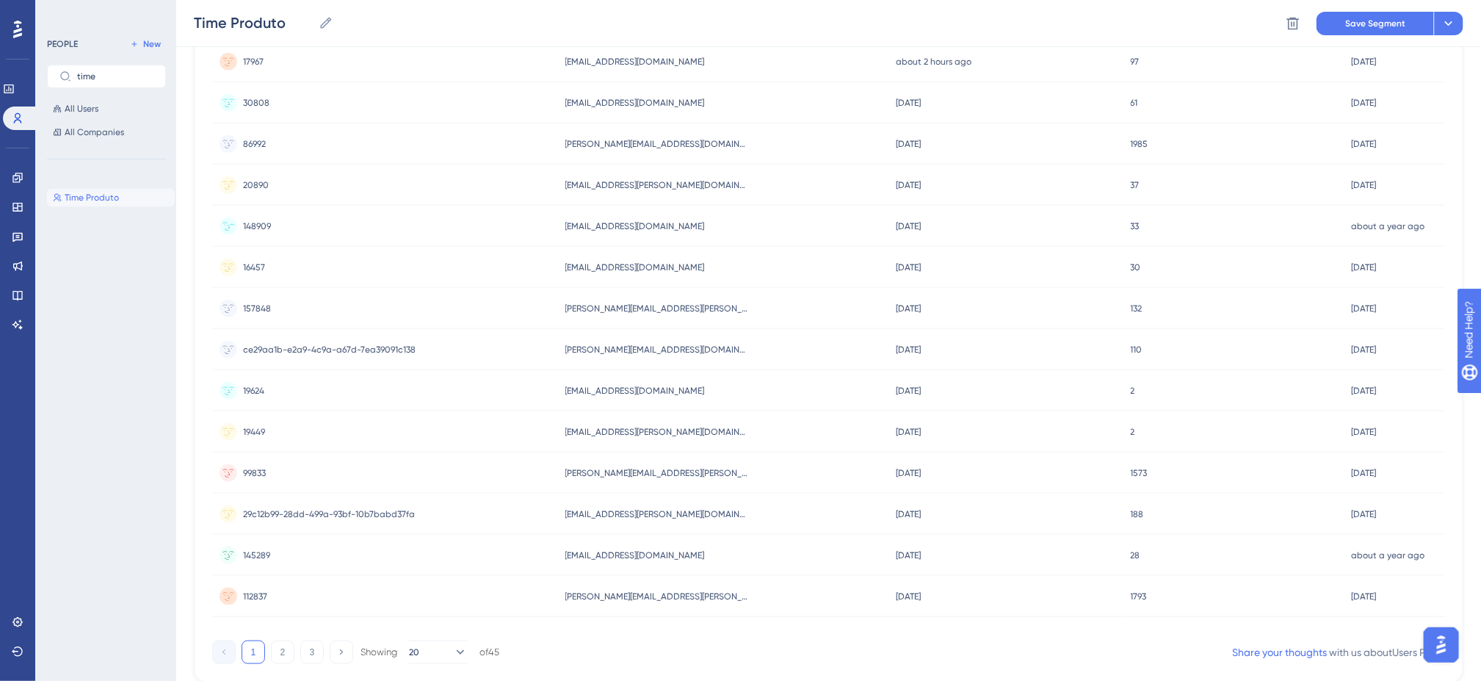
scroll to position [642, 0]
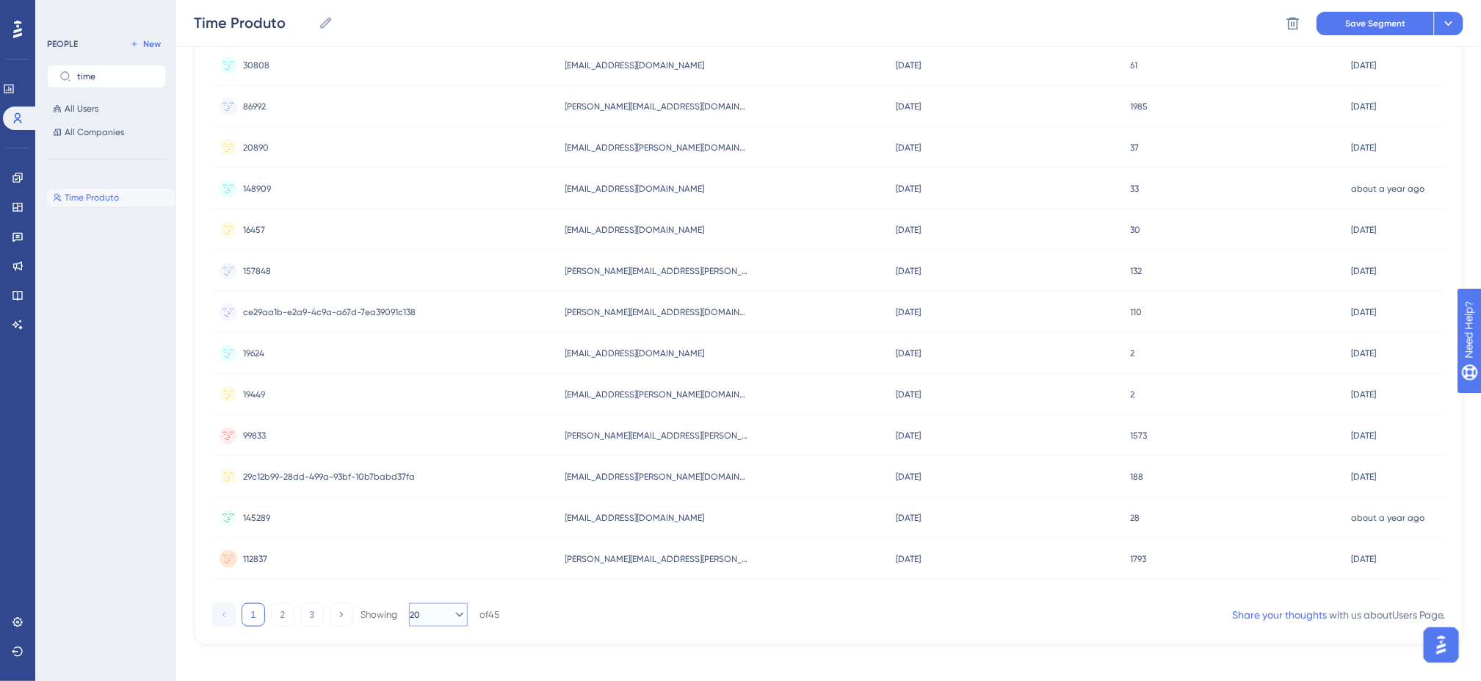
click at [456, 613] on icon at bounding box center [460, 614] width 8 height 4
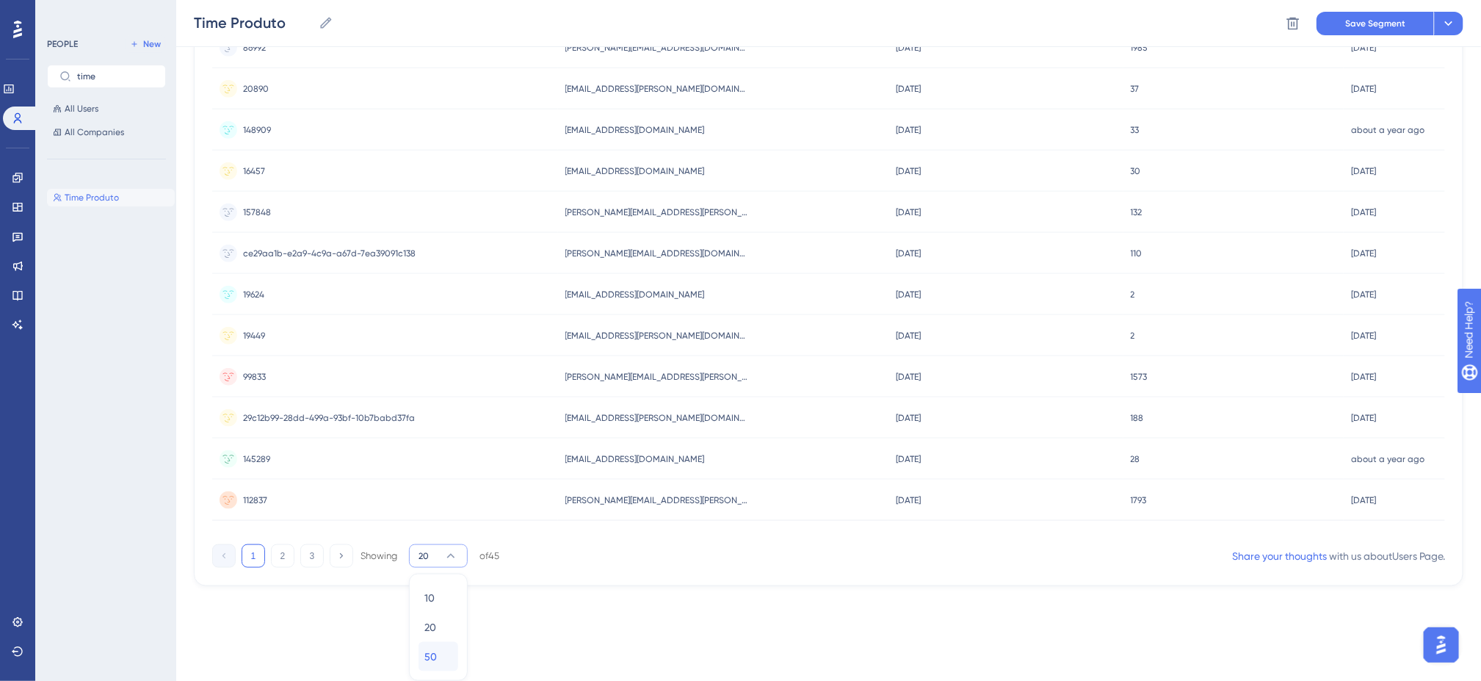
click at [446, 661] on div "50 50" at bounding box center [438, 656] width 28 height 29
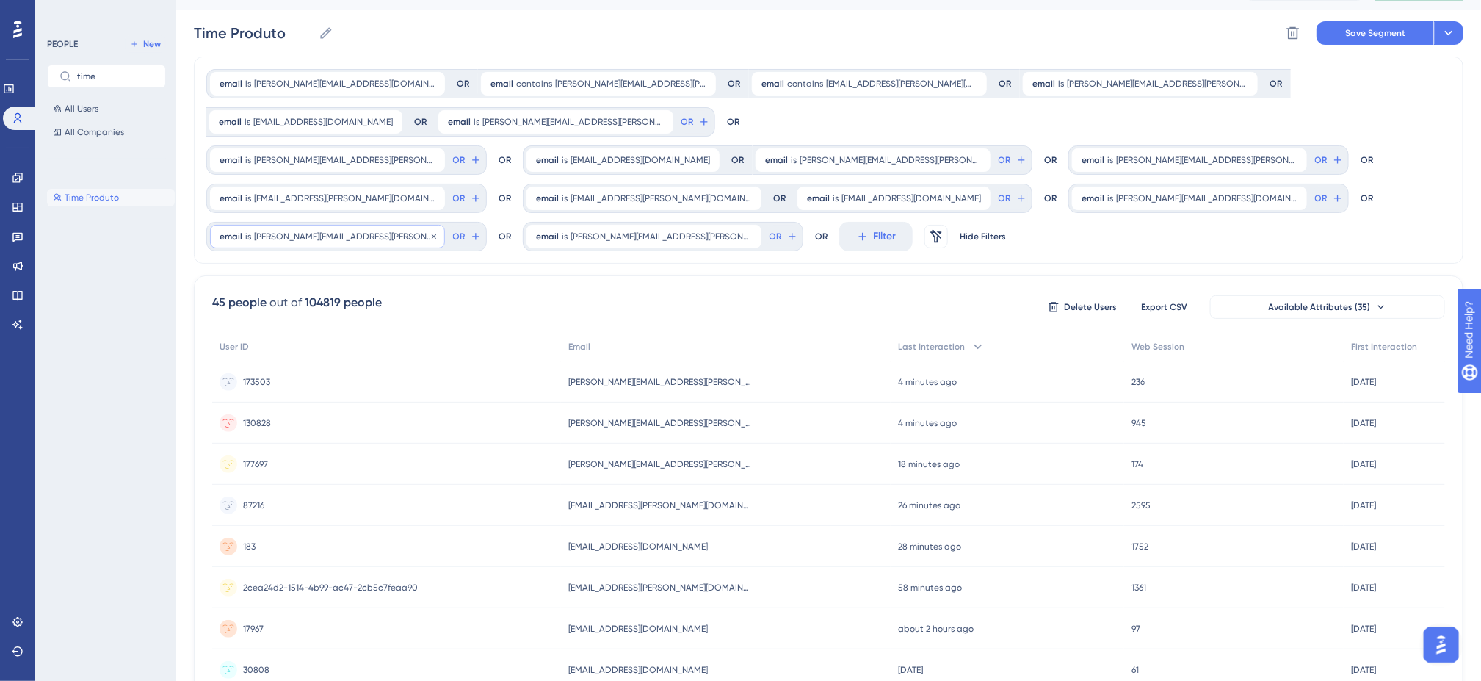
scroll to position [0, 0]
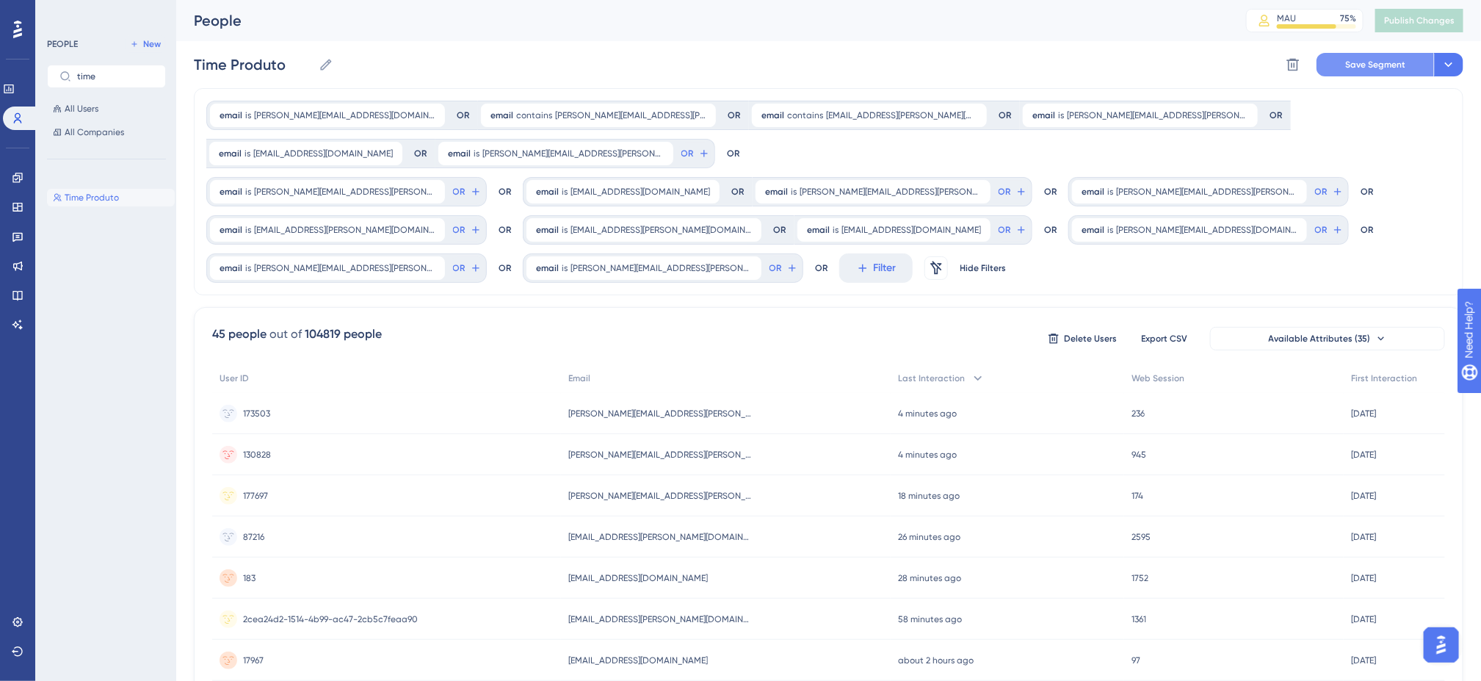
click at [1390, 64] on span "Save Segment" at bounding box center [1375, 65] width 60 height 12
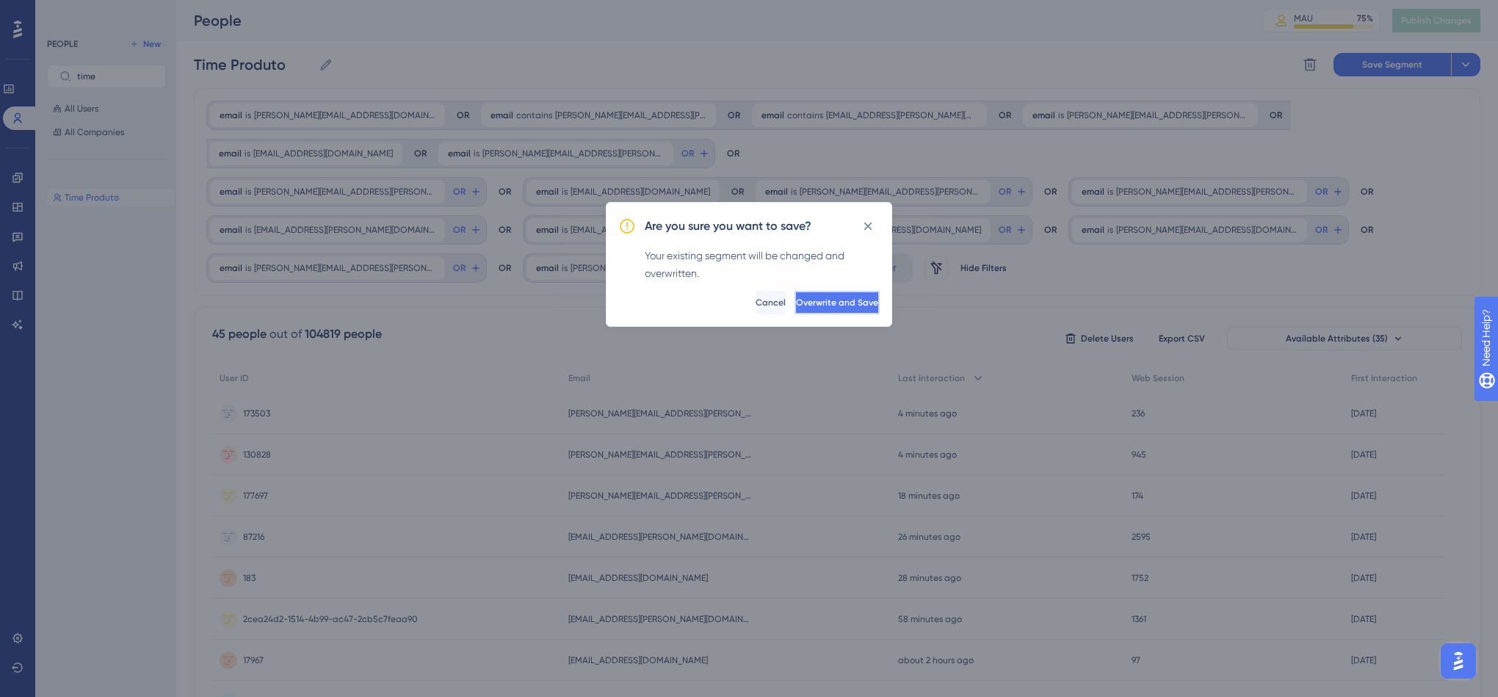
click at [842, 307] on span "Overwrite and Save" at bounding box center [837, 303] width 82 height 12
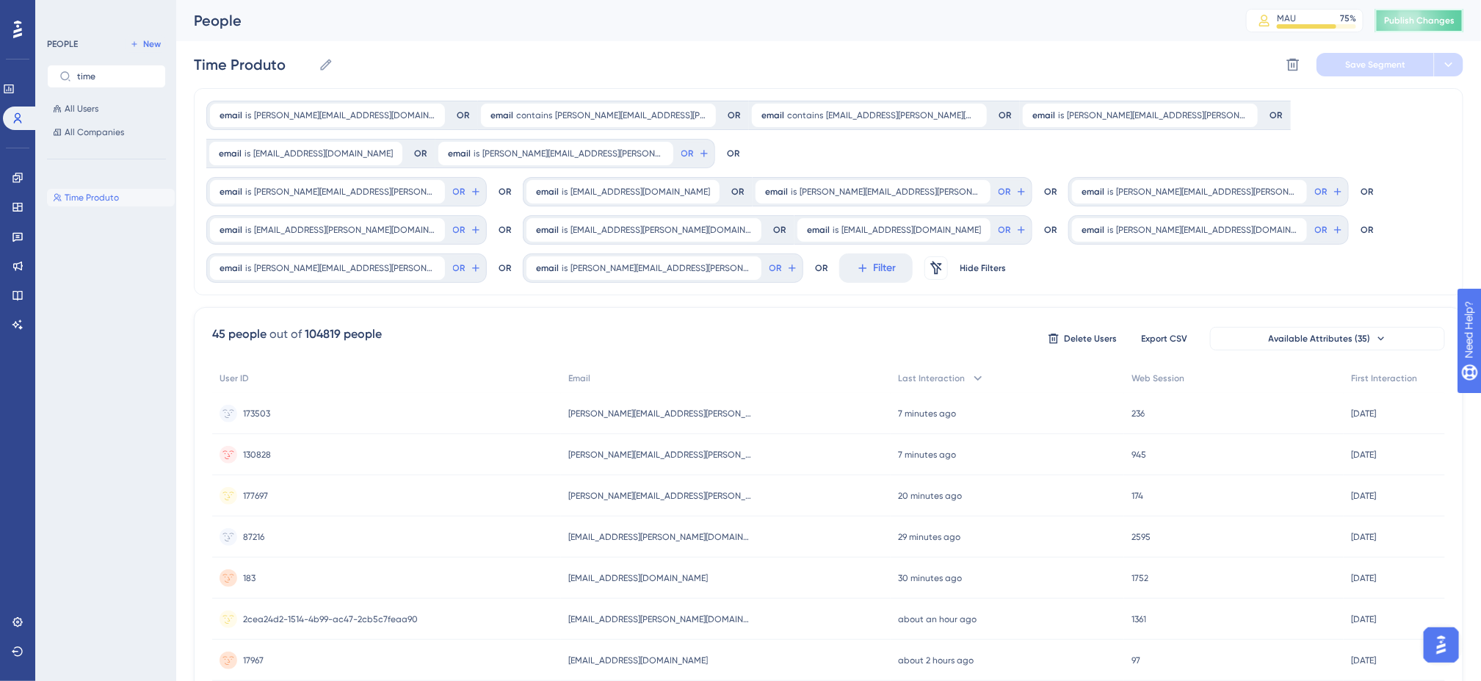
click at [1441, 15] on span "Publish Changes" at bounding box center [1419, 21] width 70 height 12
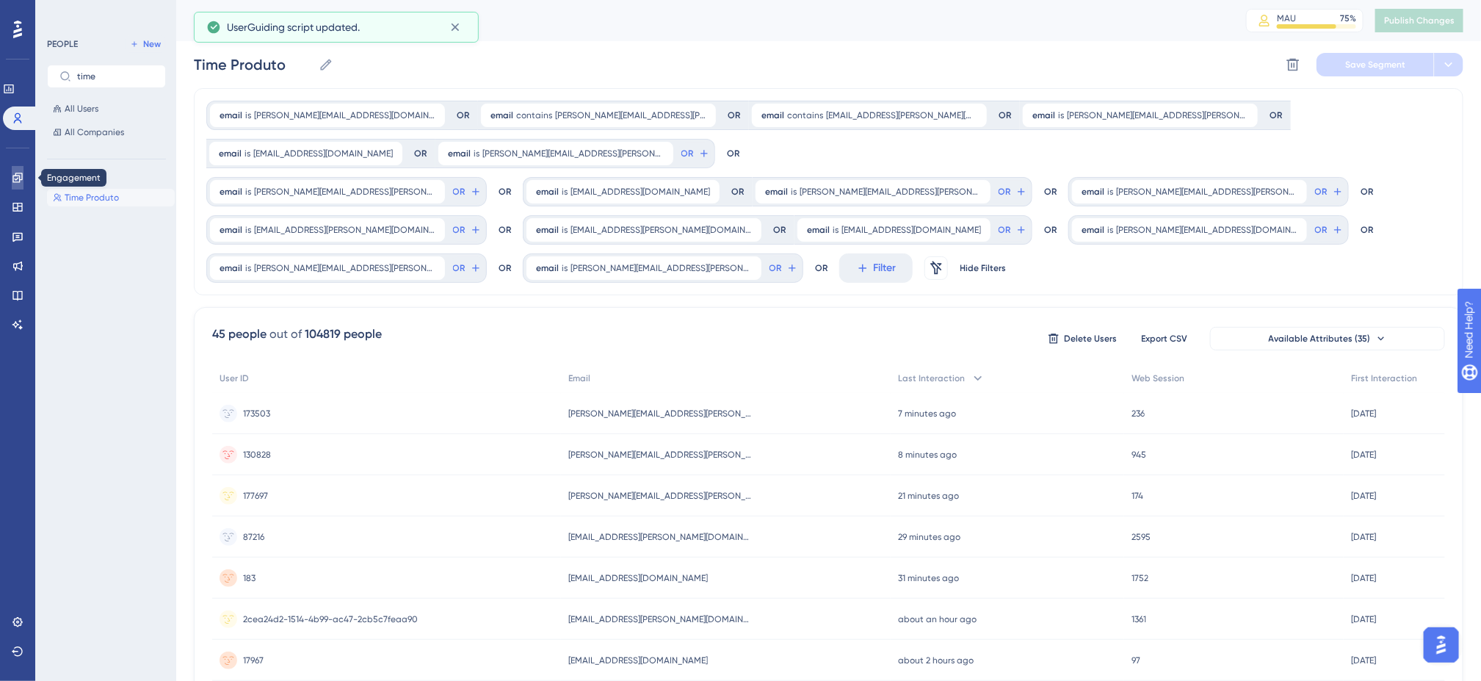
click at [16, 178] on icon at bounding box center [18, 178] width 12 height 12
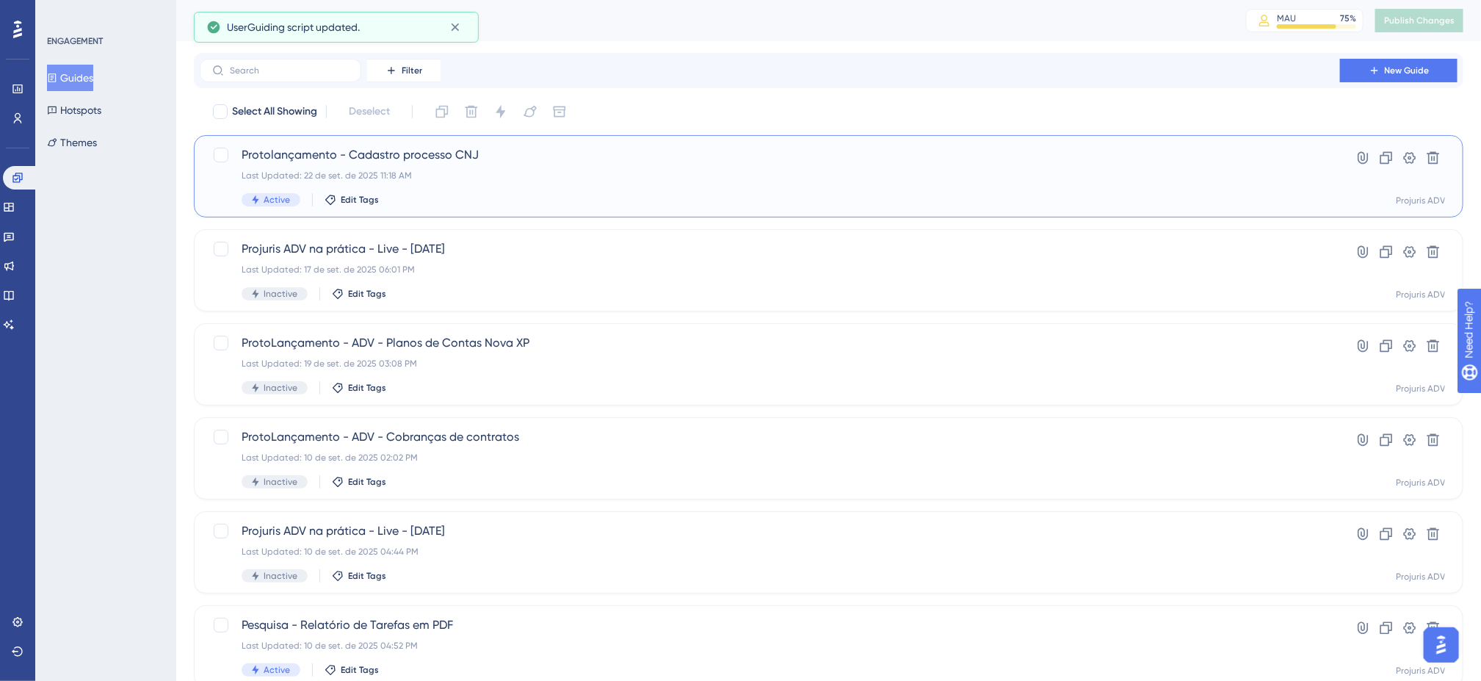
click at [542, 179] on div "Last Updated: 22 de set. de 2025 11:18 AM" at bounding box center [770, 176] width 1056 height 12
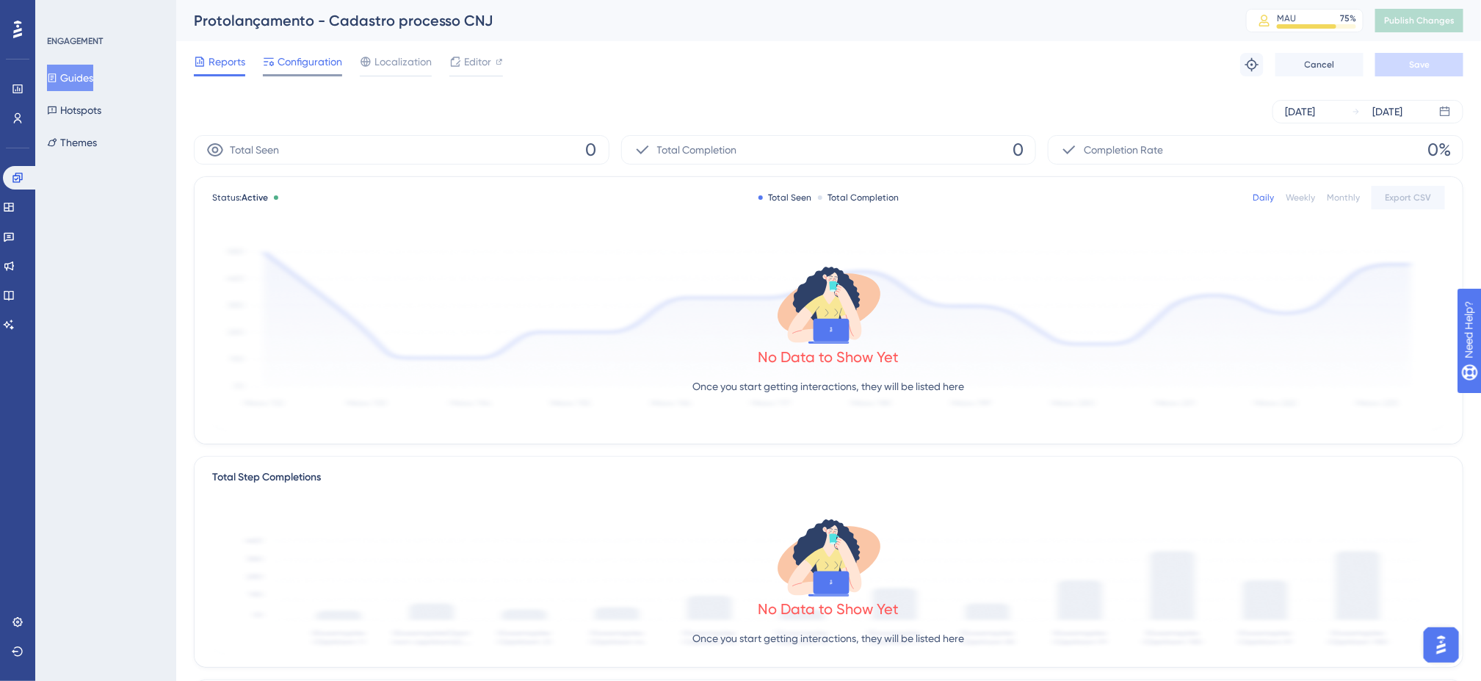
click at [316, 70] on div "Configuration" at bounding box center [302, 64] width 79 height 23
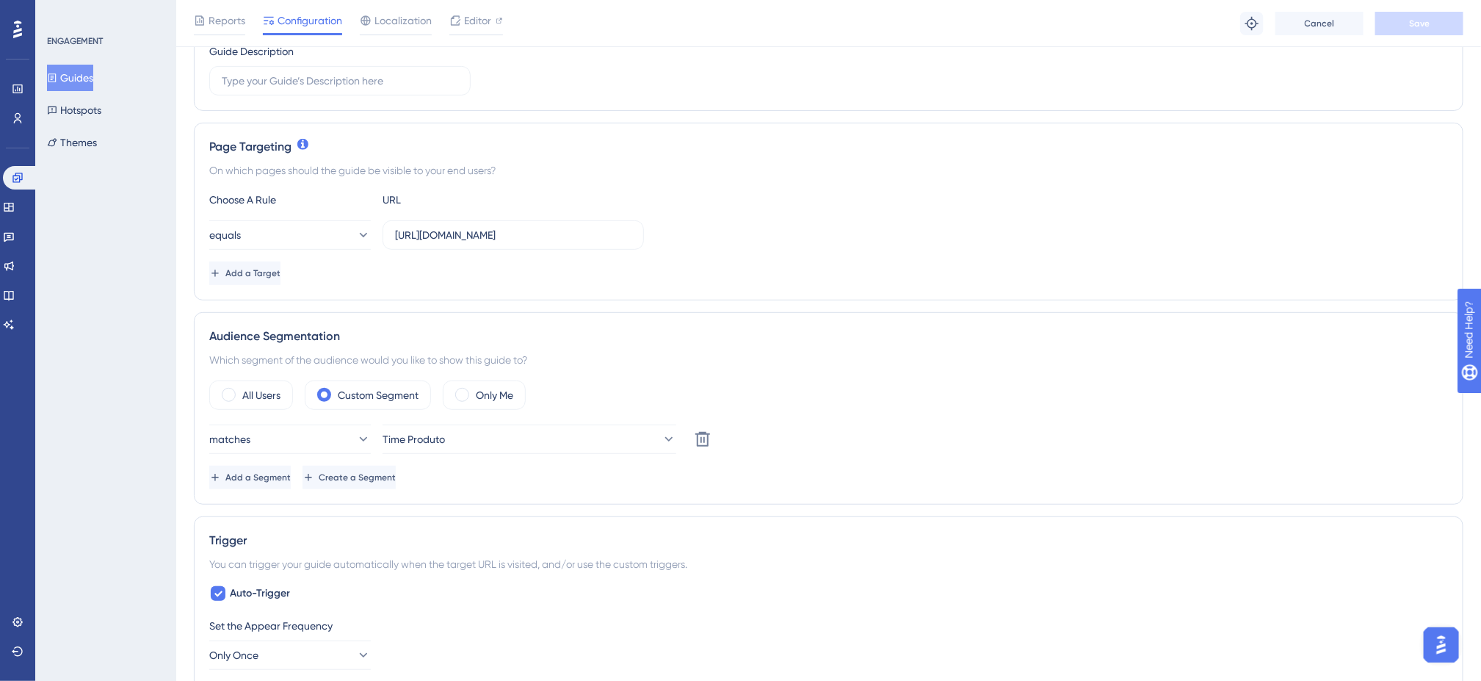
scroll to position [294, 0]
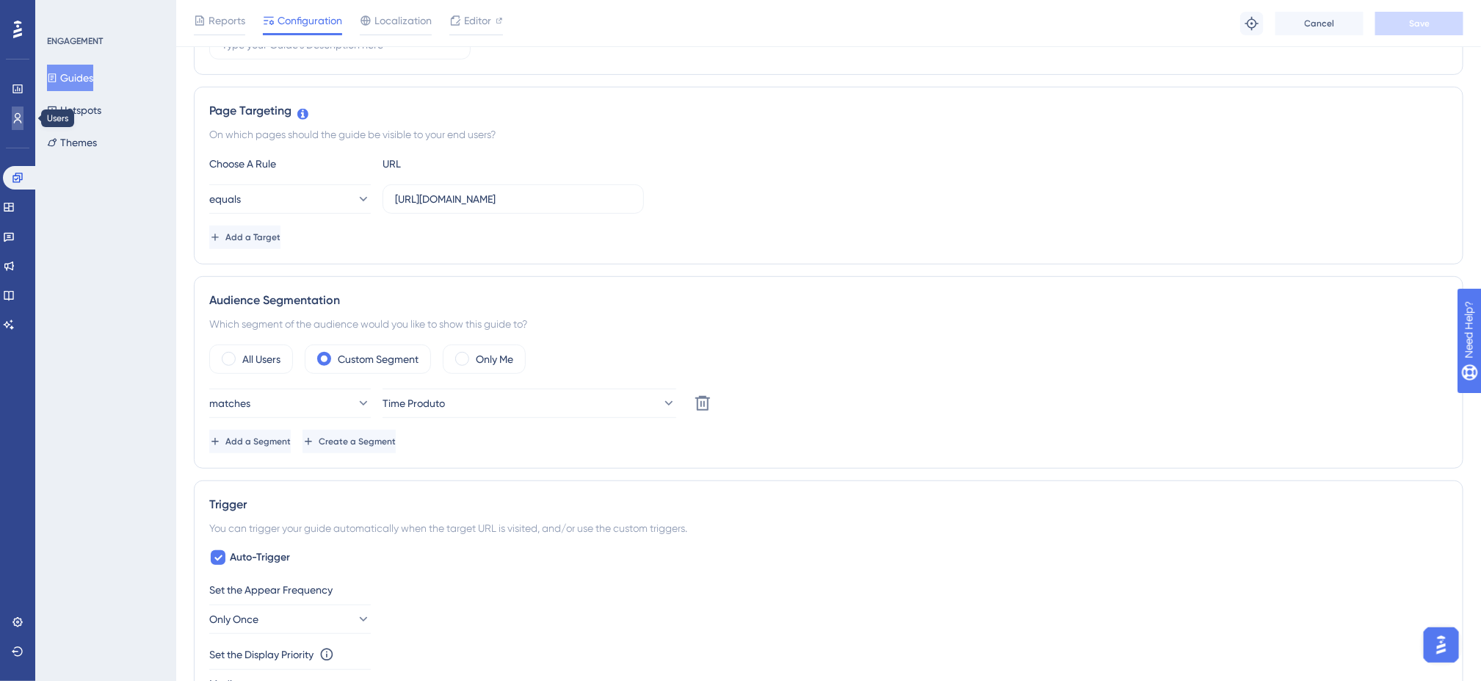
click at [12, 126] on link at bounding box center [18, 117] width 12 height 23
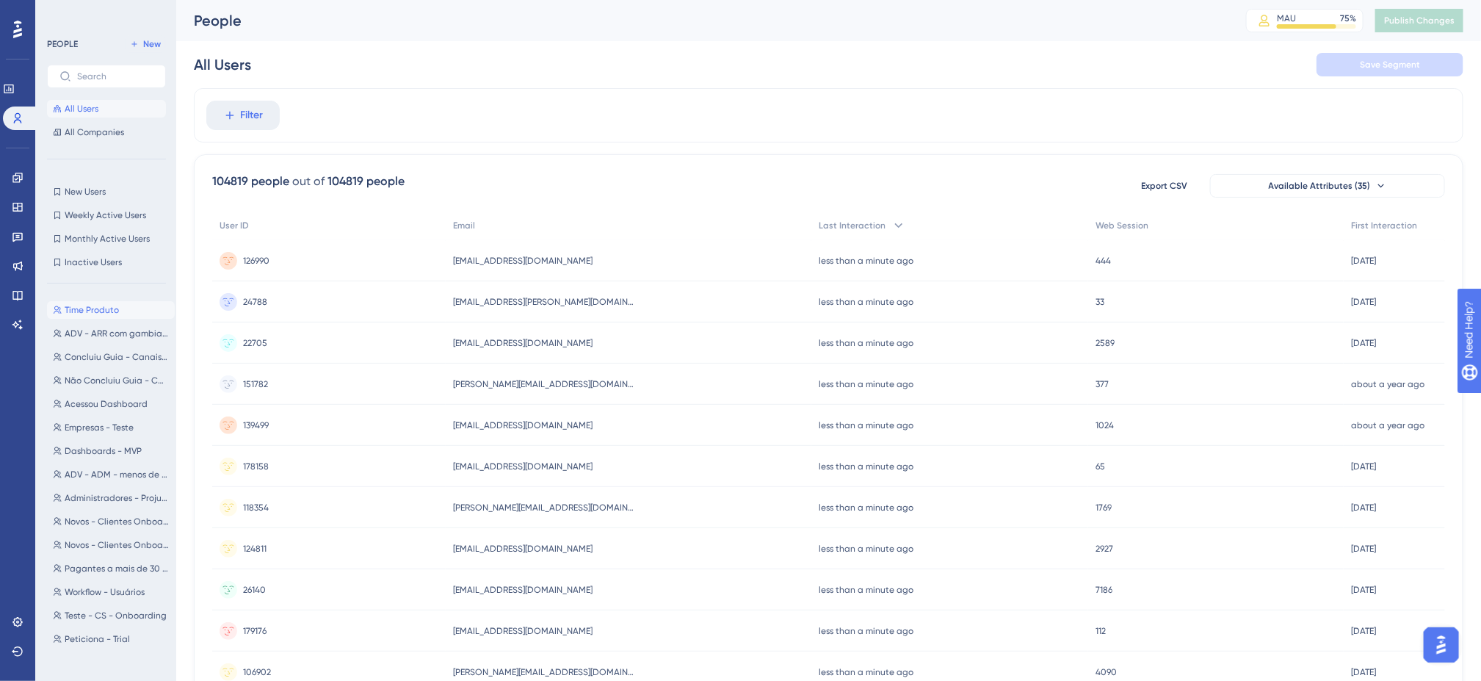
click at [106, 304] on span "Time Produto" at bounding box center [92, 310] width 54 height 12
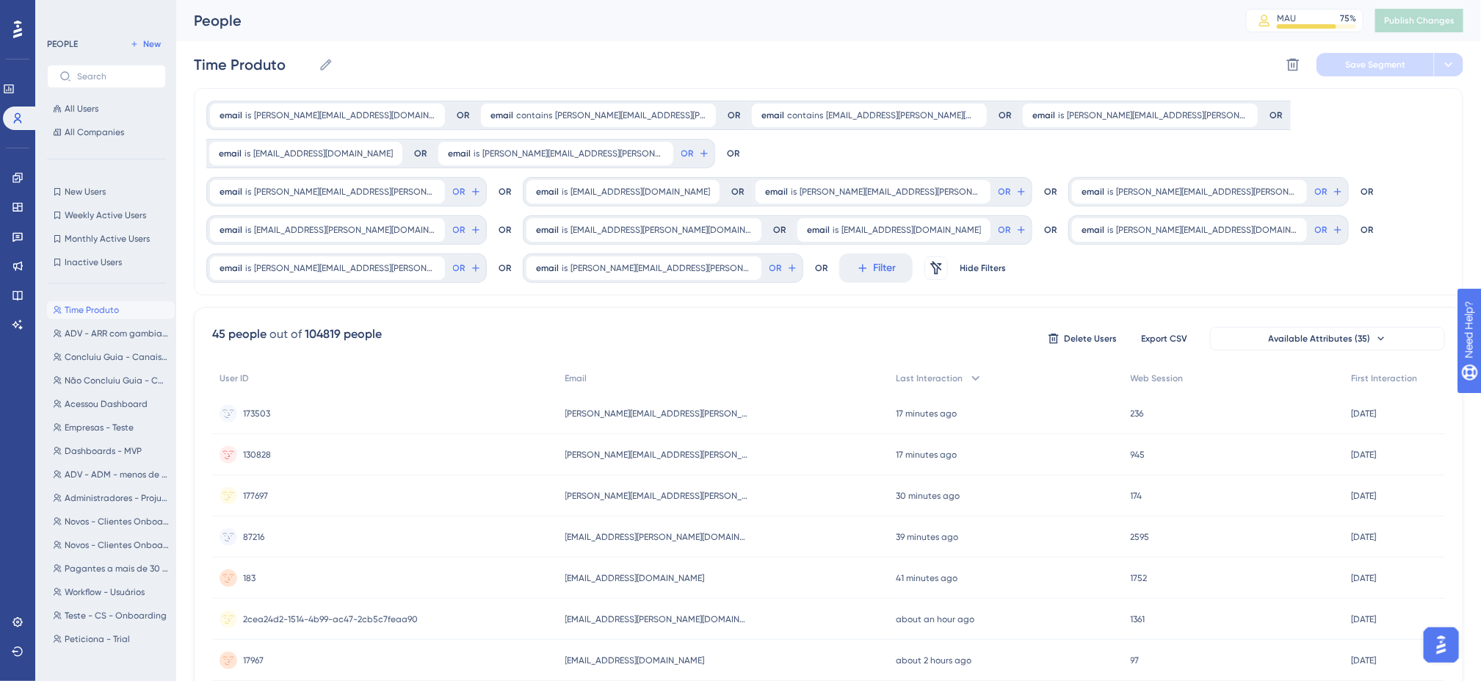
click at [775, 33] on div "People MAU 75 % Click to see add-on and upgrade options Publish Changes" at bounding box center [828, 20] width 1305 height 41
click at [749, 51] on div "Time Produto Time Produto Delete Segment Save Segment" at bounding box center [828, 64] width 1269 height 47
click at [725, 51] on div "Time Produto Time Produto Delete Segment Save Segment" at bounding box center [828, 64] width 1269 height 47
click at [701, 53] on div "Time Produto Time Produto Delete Segment Save Segment" at bounding box center [828, 64] width 1269 height 47
